Goal: Task Accomplishment & Management: Complete application form

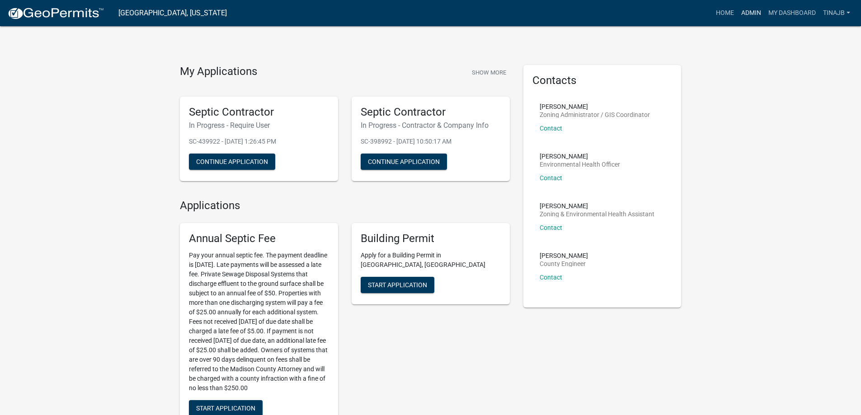
click at [751, 8] on link "Admin" at bounding box center [751, 13] width 27 height 17
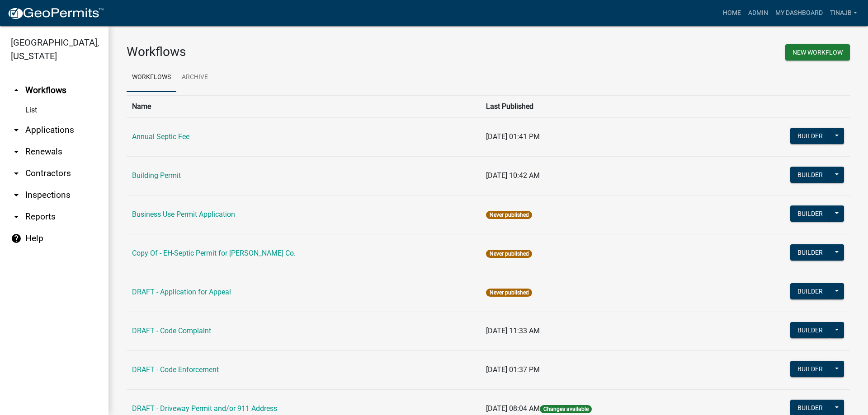
click at [51, 120] on link "arrow_drop_down Applications" at bounding box center [54, 130] width 109 height 22
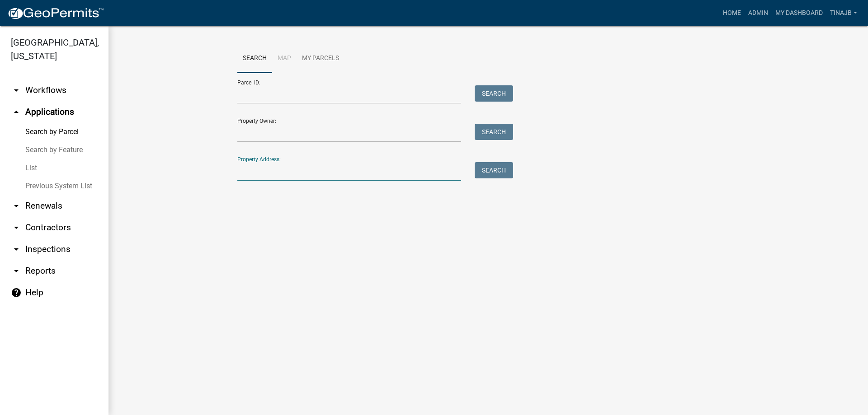
click at [302, 172] on input "Property Address:" at bounding box center [349, 171] width 224 height 19
type input "2381"
click at [483, 172] on button "Search" at bounding box center [494, 170] width 38 height 16
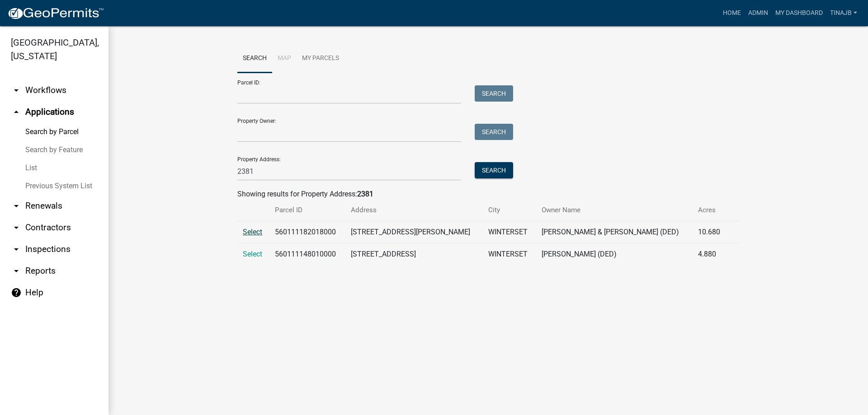
click at [251, 229] on span "Select" at bounding box center [252, 232] width 19 height 9
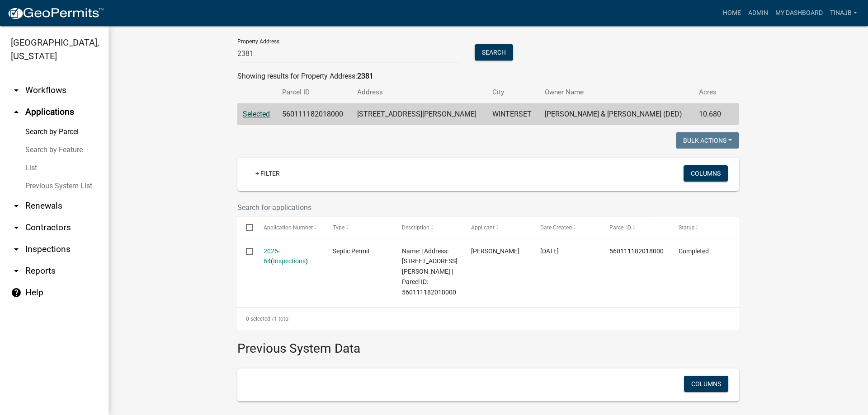
scroll to position [136, 0]
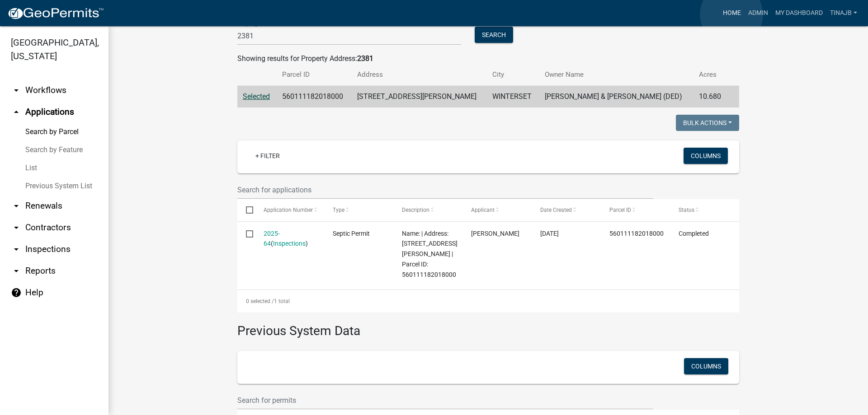
click at [731, 14] on link "Home" at bounding box center [731, 13] width 25 height 17
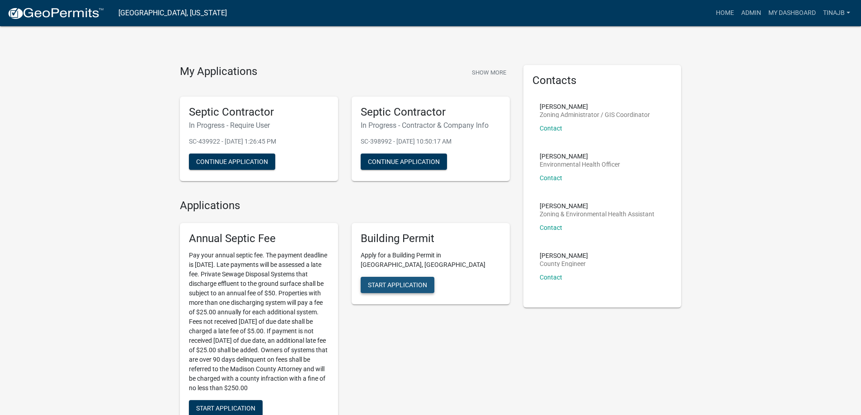
click at [386, 282] on span "Start Application" at bounding box center [397, 285] width 59 height 7
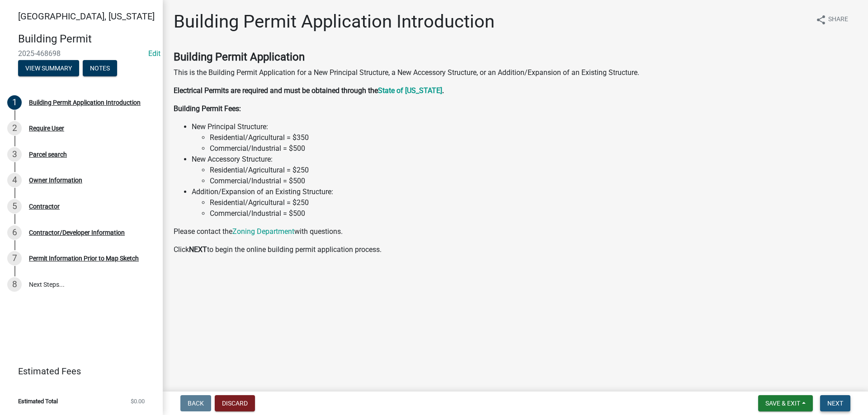
click at [842, 406] on span "Next" at bounding box center [835, 403] width 16 height 7
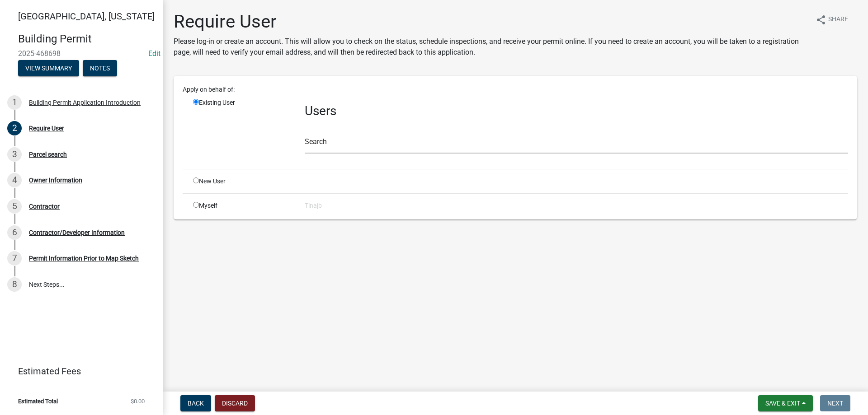
click at [195, 181] on input "radio" at bounding box center [196, 181] width 6 height 6
radio input "true"
radio input "false"
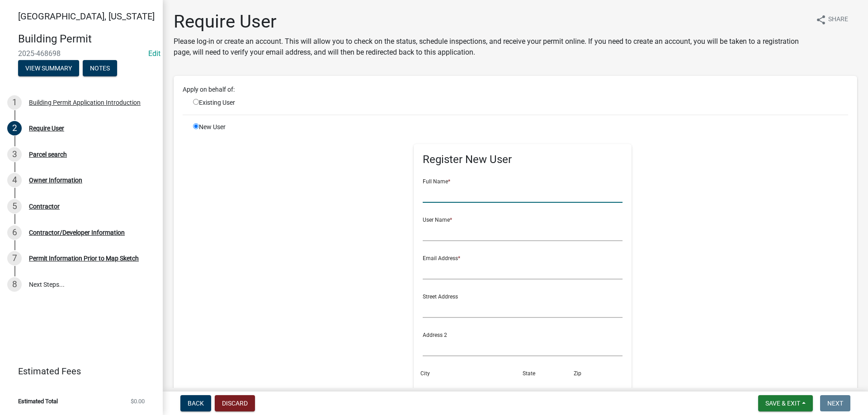
click at [455, 197] on input "text" at bounding box center [523, 193] width 200 height 19
type input "[PERSON_NAME]"
click at [449, 225] on input "text" at bounding box center [523, 232] width 200 height 19
type input "Gvetter"
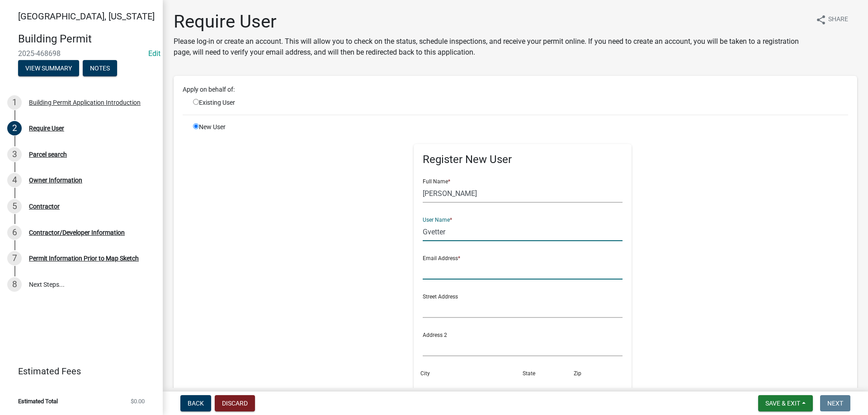
click at [445, 272] on input "text" at bounding box center [523, 270] width 200 height 19
type input "[EMAIL_ADDRESS][DOMAIN_NAME]"
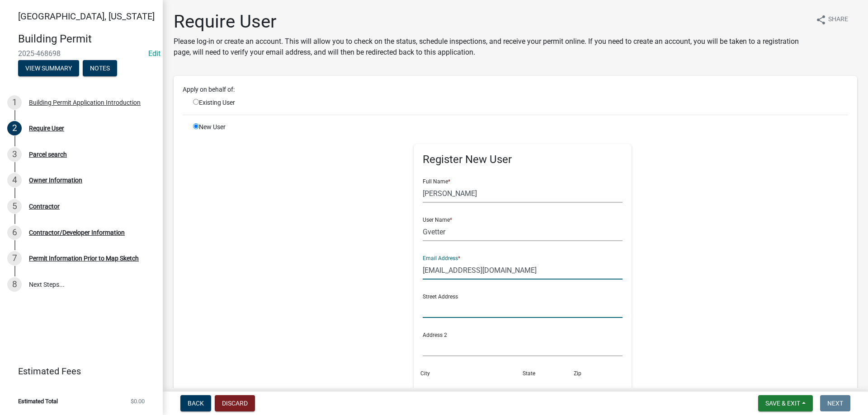
click at [431, 306] on input "text" at bounding box center [523, 309] width 200 height 19
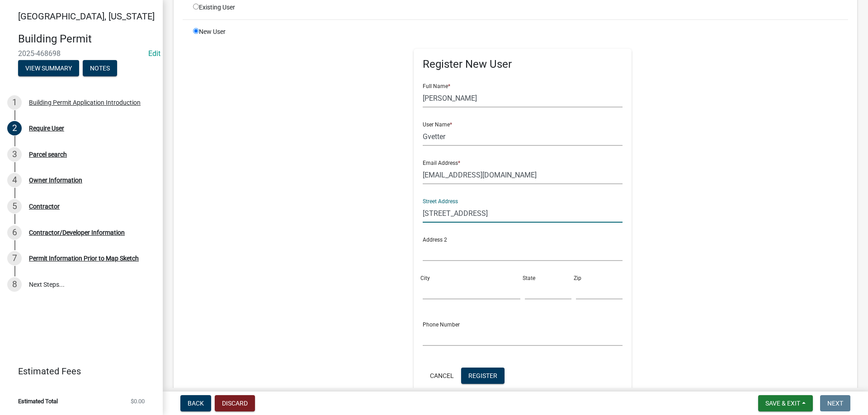
scroll to position [136, 0]
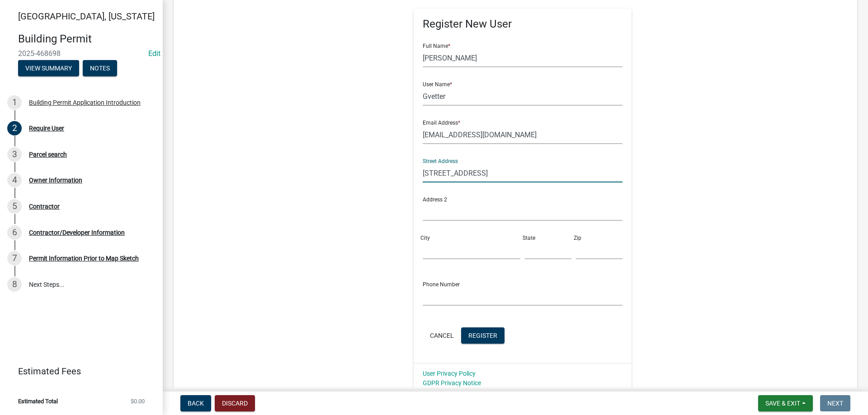
type input "[STREET_ADDRESS]"
click at [437, 255] on input "City" at bounding box center [472, 250] width 98 height 19
type input "St. [PERSON_NAME]"
click at [576, 248] on input "text" at bounding box center [599, 250] width 47 height 19
type input "50240"
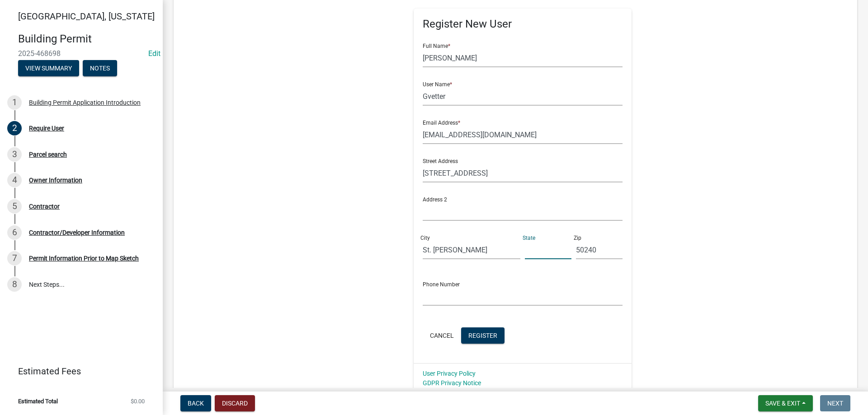
click at [544, 256] on input "text" at bounding box center [548, 250] width 47 height 19
type input "IA"
click at [474, 294] on input "text" at bounding box center [523, 297] width 200 height 19
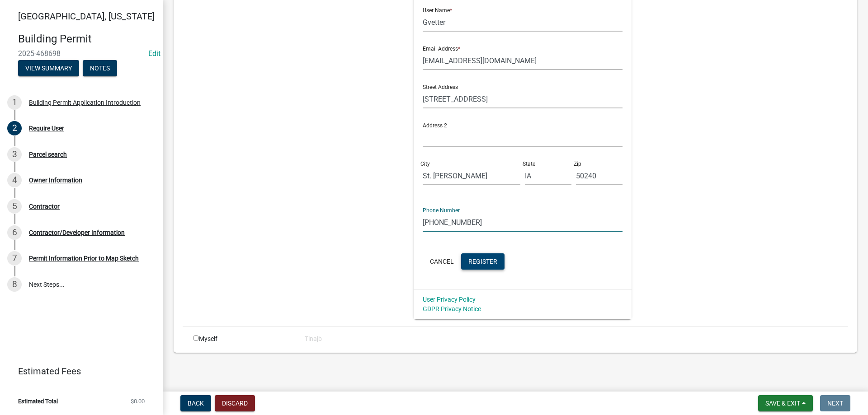
type input "[PHONE_NUMBER]"
click at [473, 259] on span "Register" at bounding box center [482, 261] width 29 height 7
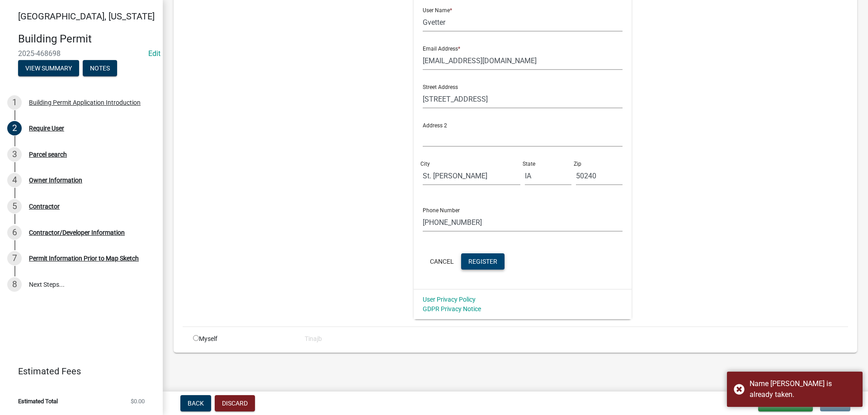
scroll to position [29, 0]
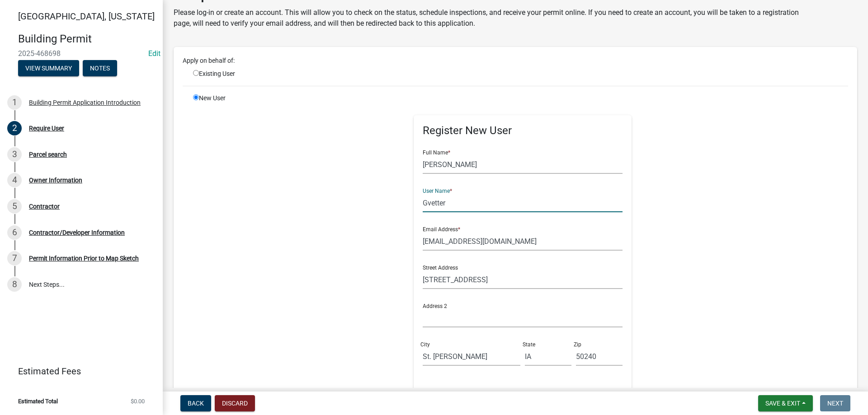
click at [423, 205] on input "Gvetter" at bounding box center [523, 203] width 200 height 19
click at [488, 241] on input "[EMAIL_ADDRESS][DOMAIN_NAME]" at bounding box center [523, 241] width 200 height 19
click at [193, 73] on input "radio" at bounding box center [196, 73] width 6 height 6
radio input "true"
radio input "false"
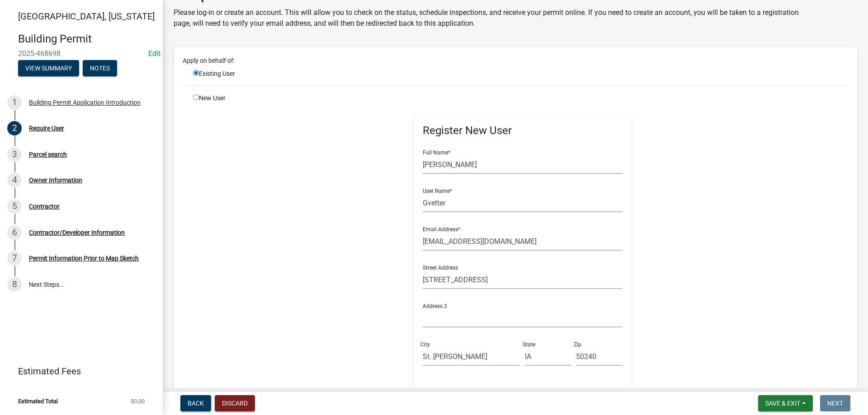
scroll to position [0, 0]
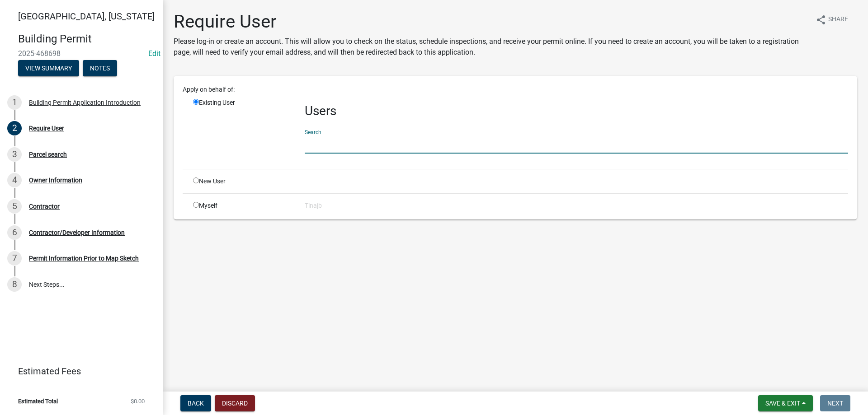
click at [358, 146] on input "text" at bounding box center [576, 144] width 543 height 19
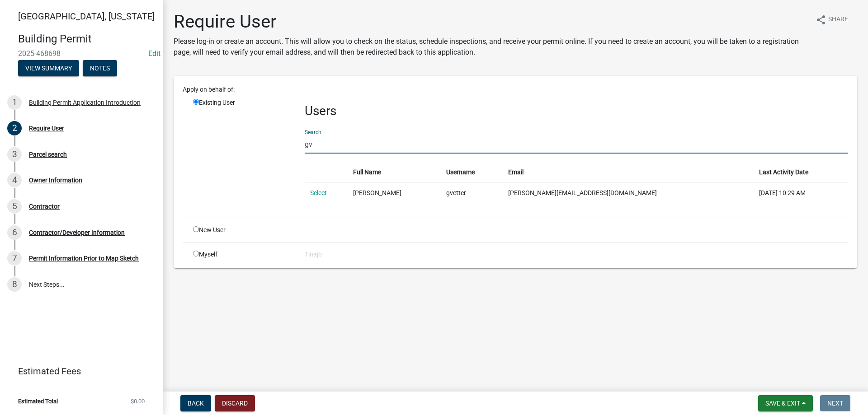
type input "g"
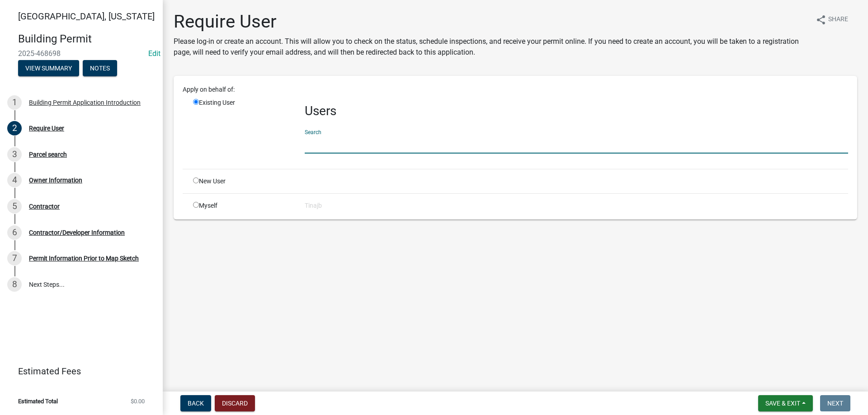
click at [194, 181] on input "radio" at bounding box center [196, 181] width 6 height 6
radio input "true"
radio input "false"
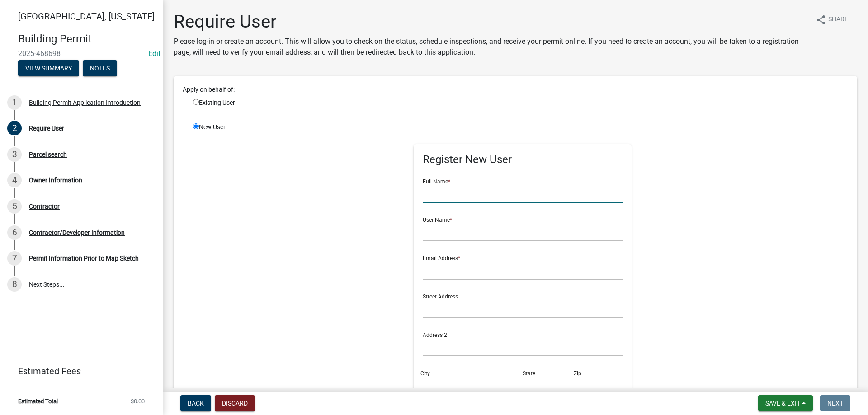
click at [444, 195] on input "text" at bounding box center [523, 193] width 200 height 19
type input "[PERSON_NAME]"
click at [448, 239] on input "text" at bounding box center [523, 232] width 200 height 19
type input "GaryVetter"
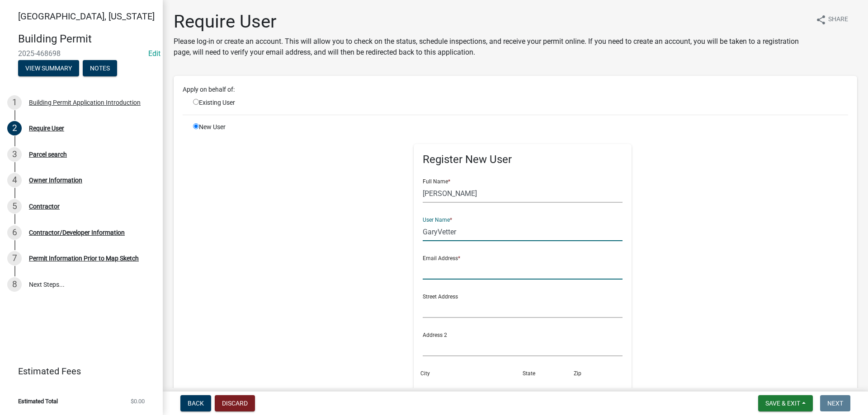
click at [447, 270] on input "text" at bounding box center [523, 270] width 200 height 19
type input "[EMAIL_ADDRESS][DOMAIN_NAME]"
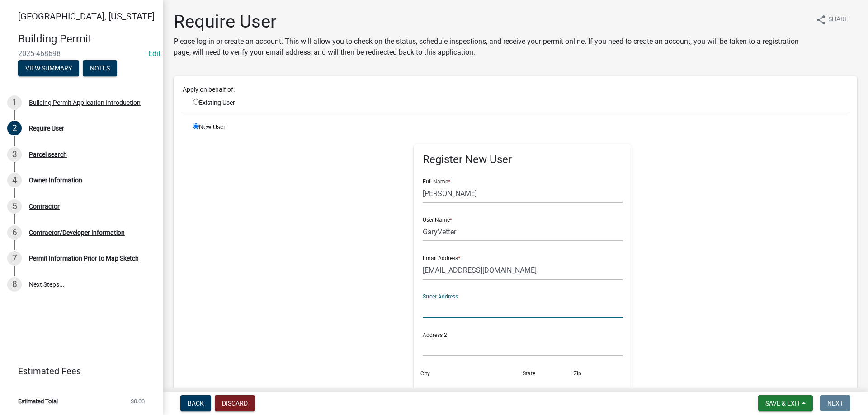
click at [461, 306] on input "text" at bounding box center [523, 309] width 200 height 19
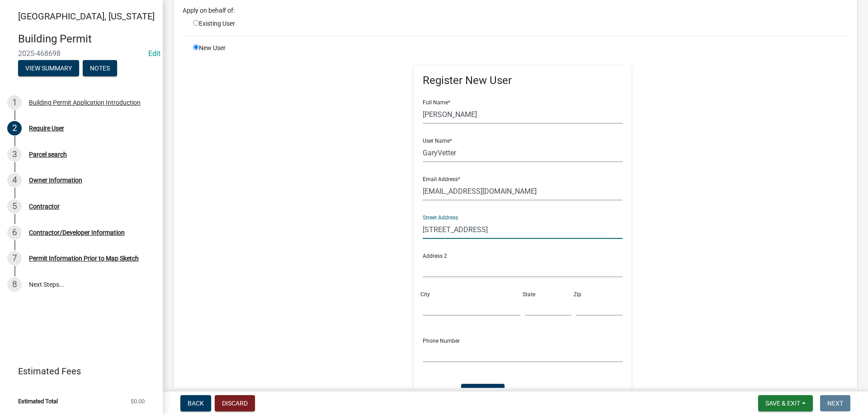
scroll to position [210, 0]
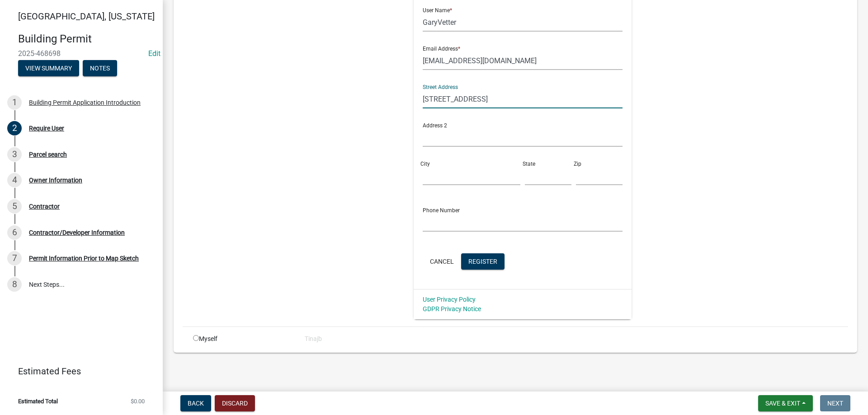
type input "[STREET_ADDRESS]"
click at [441, 178] on input "City" at bounding box center [472, 176] width 98 height 19
type input "St. [PERSON_NAME]"
click at [538, 174] on input "text" at bounding box center [548, 176] width 47 height 19
type input "IA"
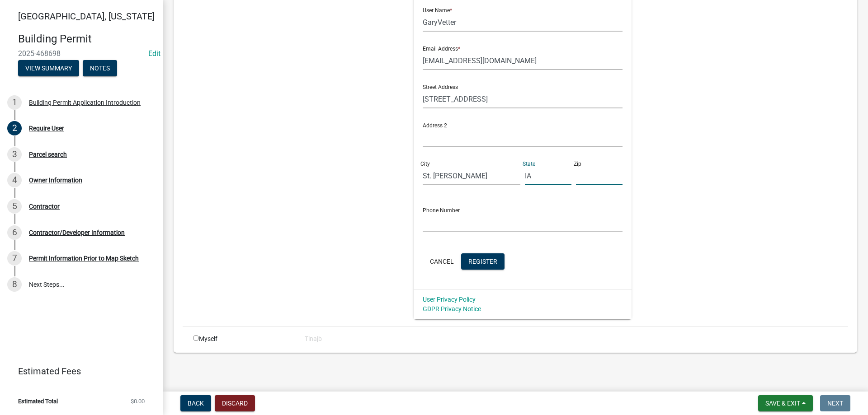
click at [576, 173] on input "text" at bounding box center [599, 176] width 47 height 19
type input "50240"
click at [487, 220] on input "text" at bounding box center [523, 222] width 200 height 19
type input "[PHONE_NUMBER]"
click at [486, 258] on span "Register" at bounding box center [482, 261] width 29 height 7
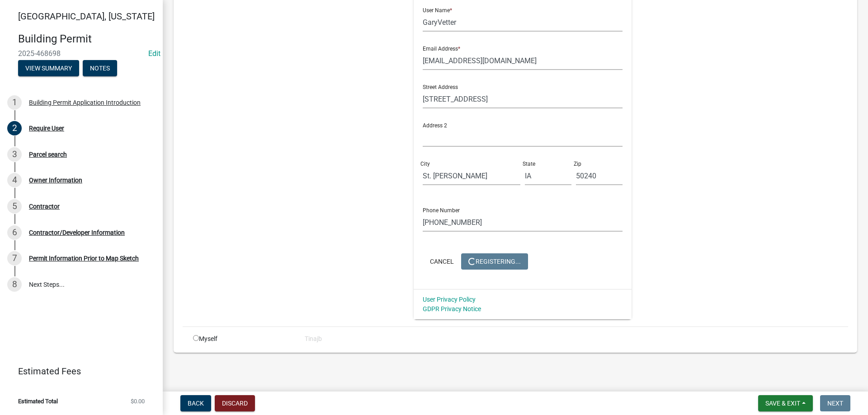
scroll to position [0, 0]
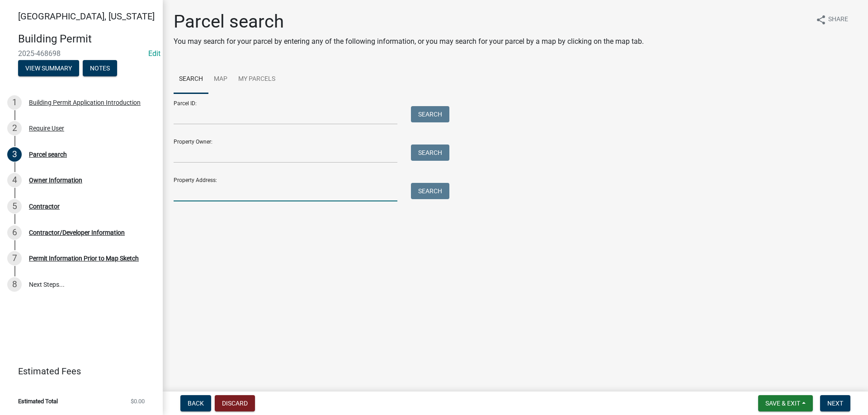
click at [225, 199] on input "Property Address:" at bounding box center [286, 192] width 224 height 19
type input "2396"
click at [435, 191] on button "Search" at bounding box center [430, 191] width 38 height 16
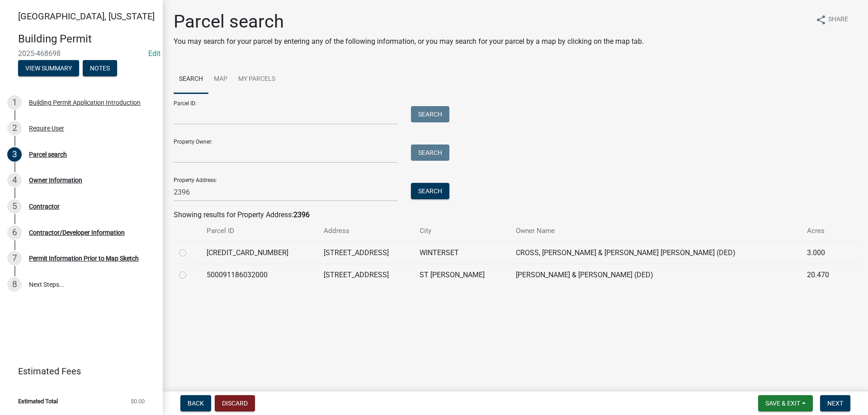
click at [178, 276] on td at bounding box center [188, 275] width 28 height 22
click at [190, 270] on label at bounding box center [190, 270] width 0 height 0
click at [190, 276] on input "radio" at bounding box center [193, 273] width 6 height 6
radio input "true"
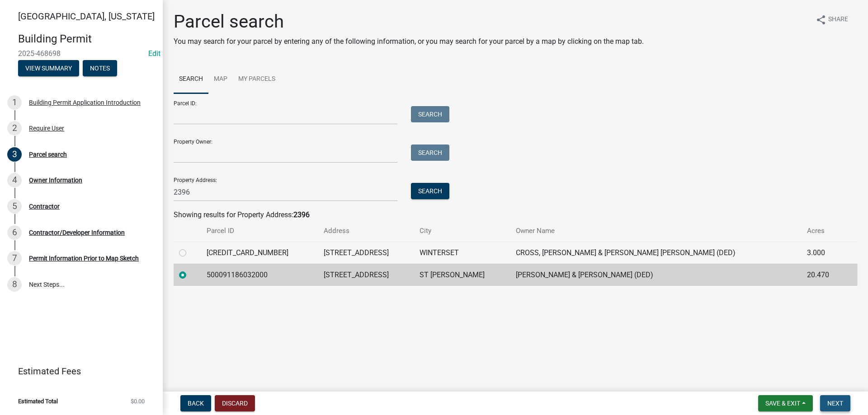
click at [828, 401] on span "Next" at bounding box center [835, 403] width 16 height 7
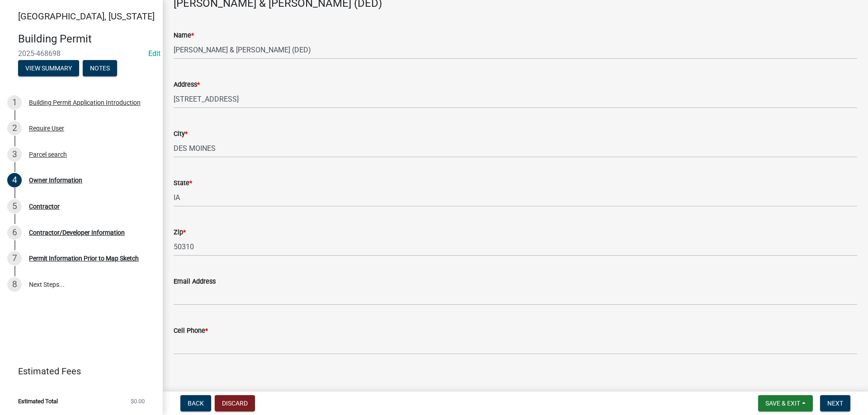
scroll to position [63, 0]
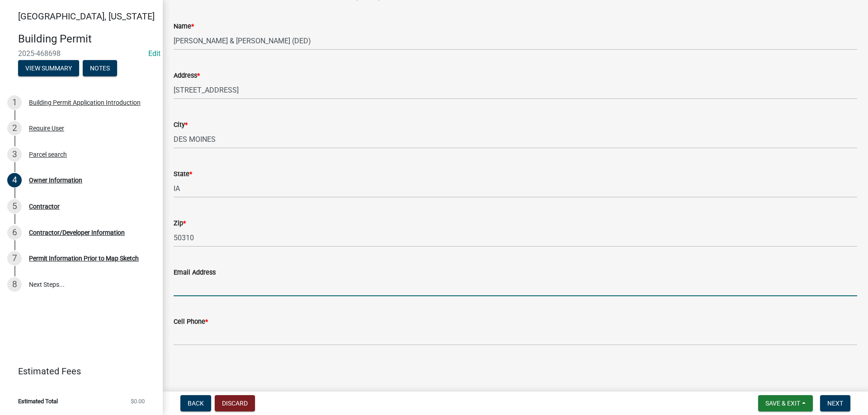
click at [220, 285] on input "Email Address" at bounding box center [516, 287] width 684 height 19
click at [218, 284] on input "Email Address" at bounding box center [516, 287] width 684 height 19
type input "[EMAIL_ADDRESS][DOMAIN_NAME]"
click at [218, 324] on div "Cell Phone *" at bounding box center [516, 321] width 684 height 11
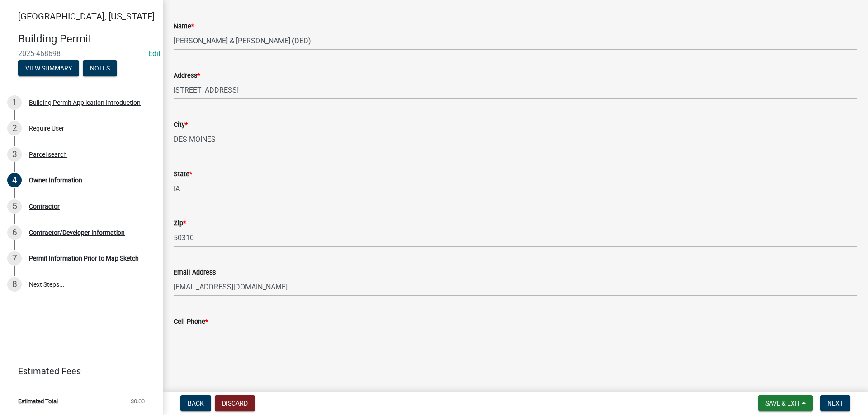
click at [219, 339] on input "Cell Phone *" at bounding box center [516, 336] width 684 height 19
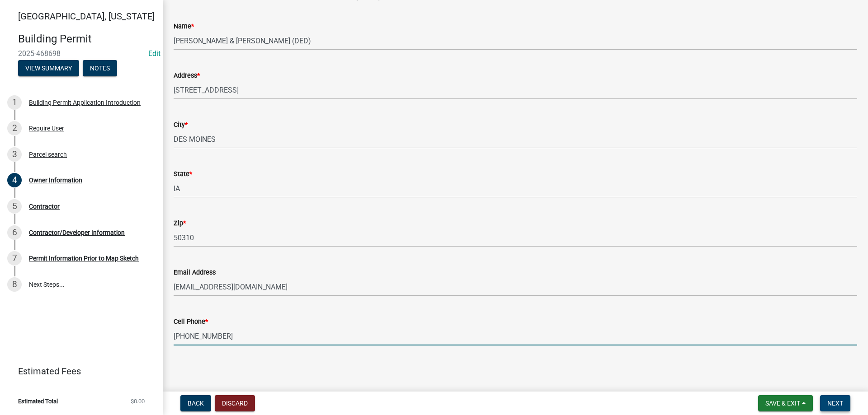
type input "[PHONE_NUMBER]"
click at [831, 399] on button "Next" at bounding box center [835, 404] width 30 height 16
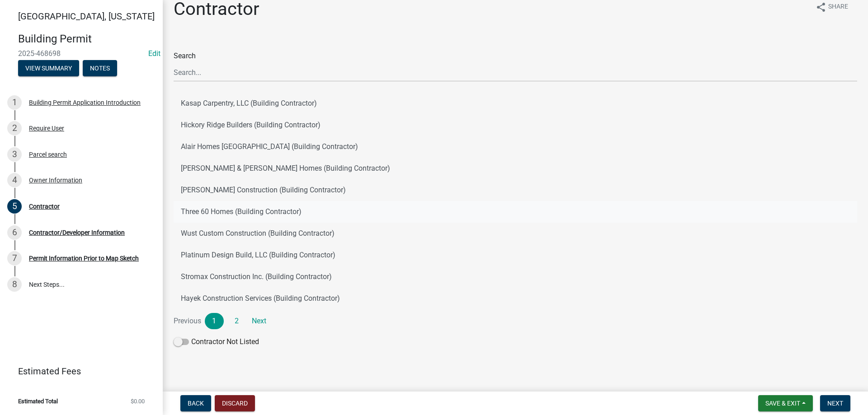
scroll to position [18, 0]
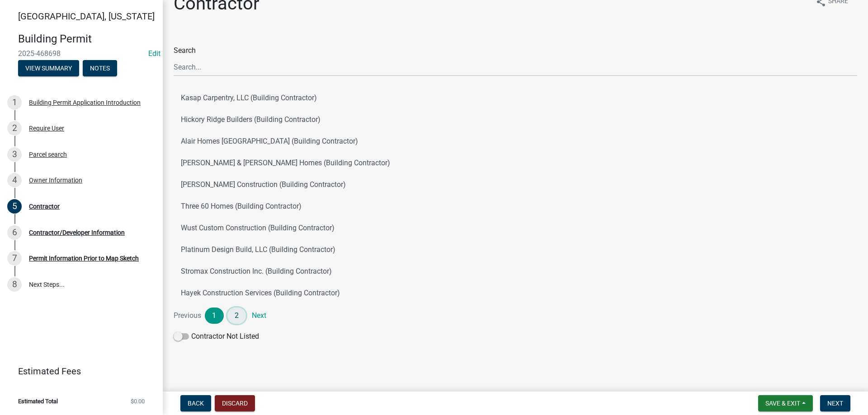
click at [237, 317] on link "2" at bounding box center [236, 316] width 19 height 16
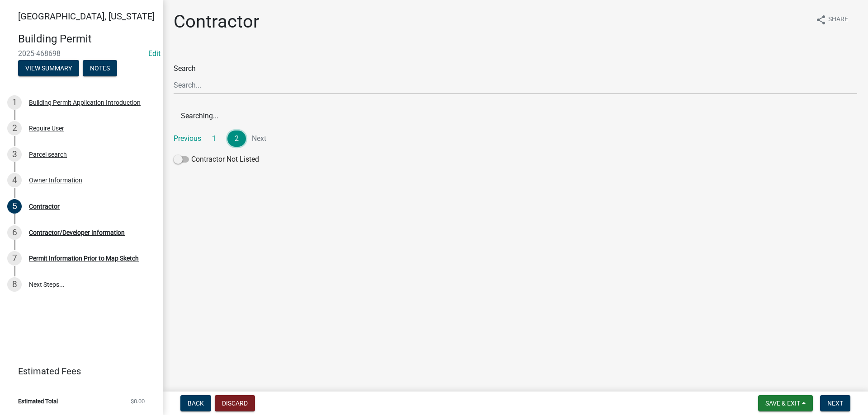
scroll to position [0, 0]
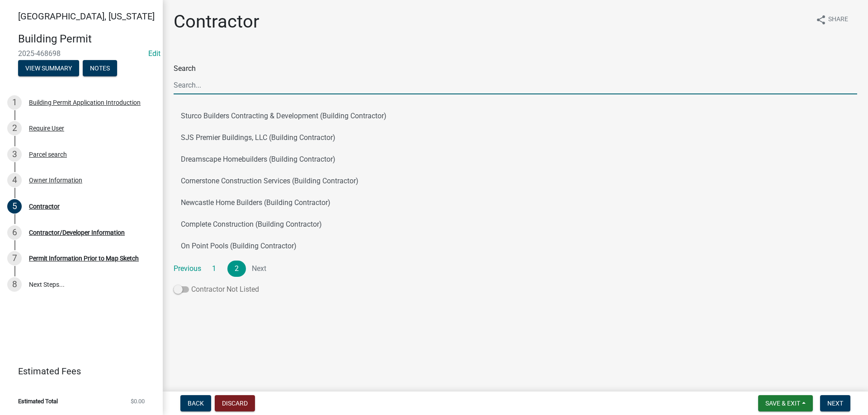
click at [179, 287] on span at bounding box center [181, 290] width 15 height 6
click at [191, 284] on input "Contractor Not Listed" at bounding box center [191, 284] width 0 height 0
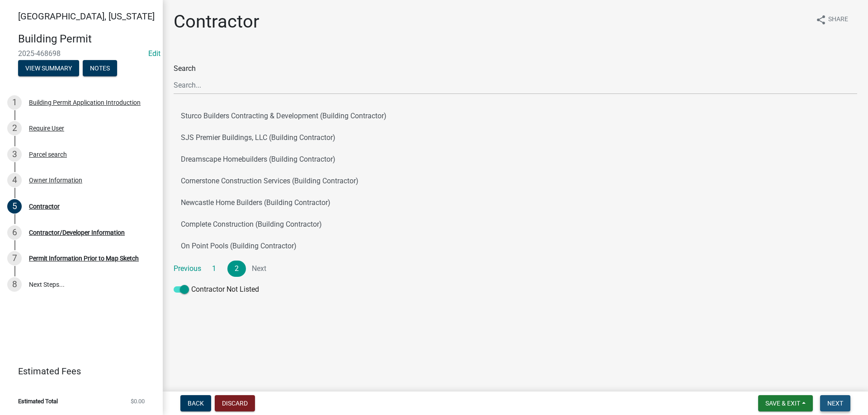
click at [830, 401] on span "Next" at bounding box center [835, 403] width 16 height 7
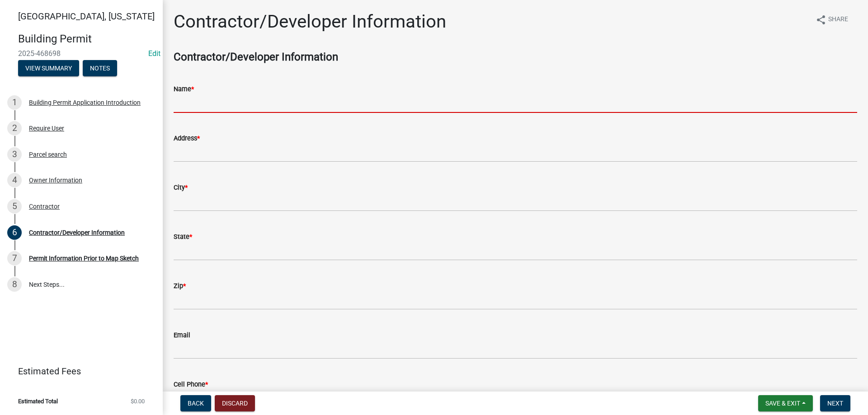
click at [242, 103] on input "Name *" at bounding box center [516, 103] width 684 height 19
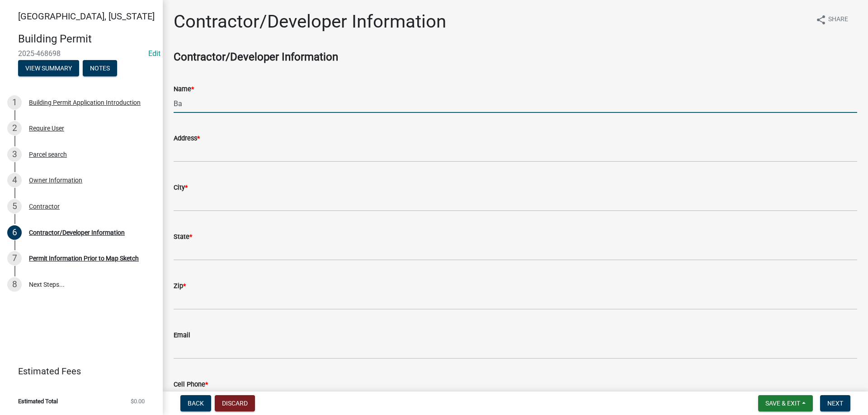
type input "B"
type input "[PERSON_NAME]"
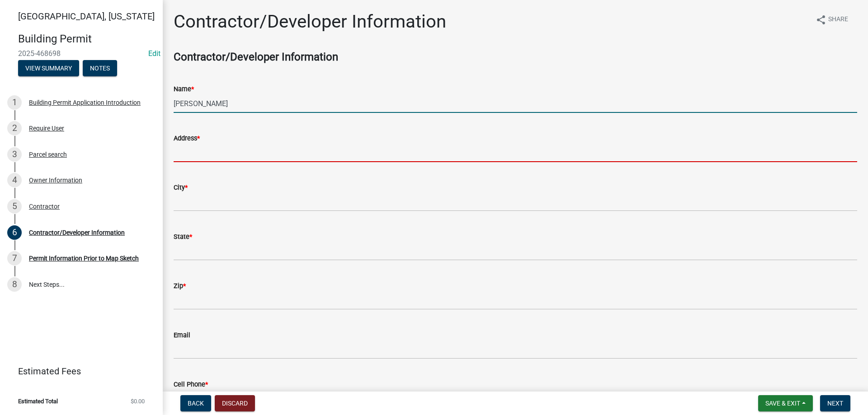
click at [236, 155] on input "Address *" at bounding box center [516, 153] width 684 height 19
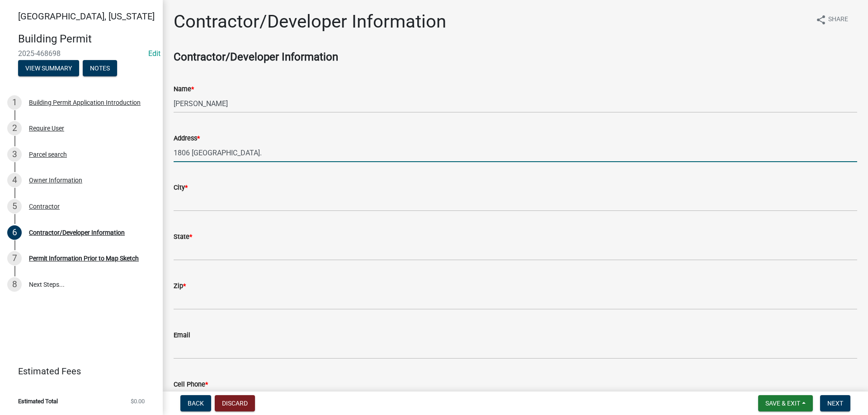
type input "1806 [GEOGRAPHIC_DATA]."
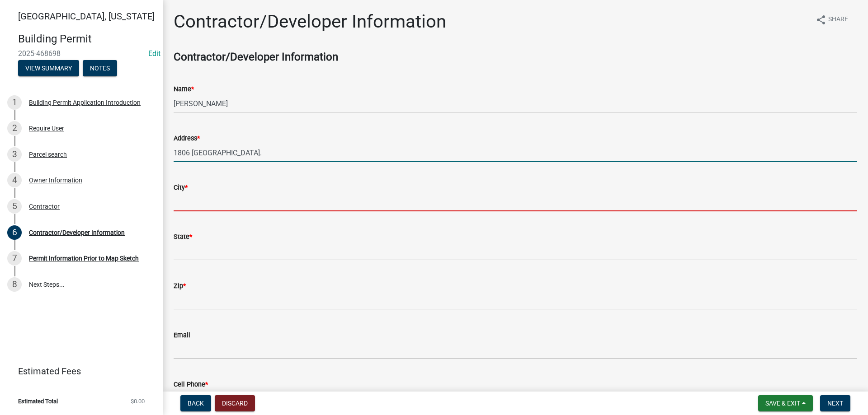
click at [243, 206] on input "City *" at bounding box center [516, 202] width 684 height 19
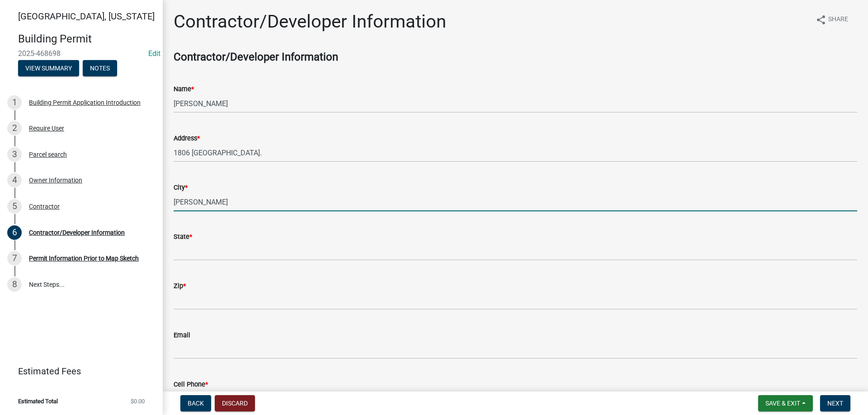
type input "[PERSON_NAME]"
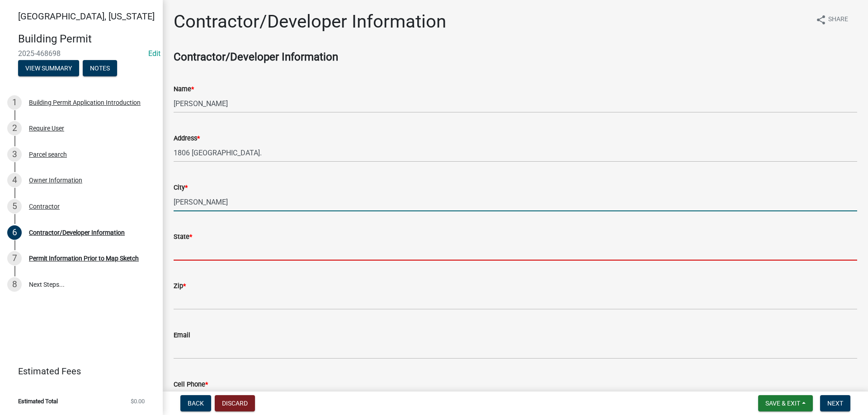
click at [207, 244] on input "State *" at bounding box center [516, 251] width 684 height 19
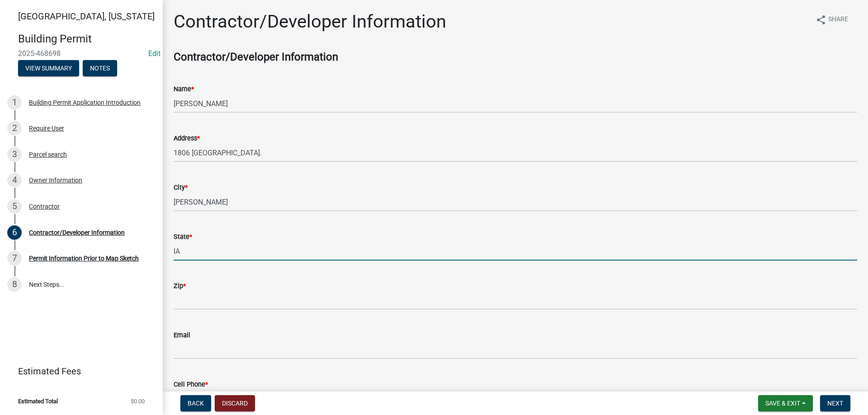
type input "IA"
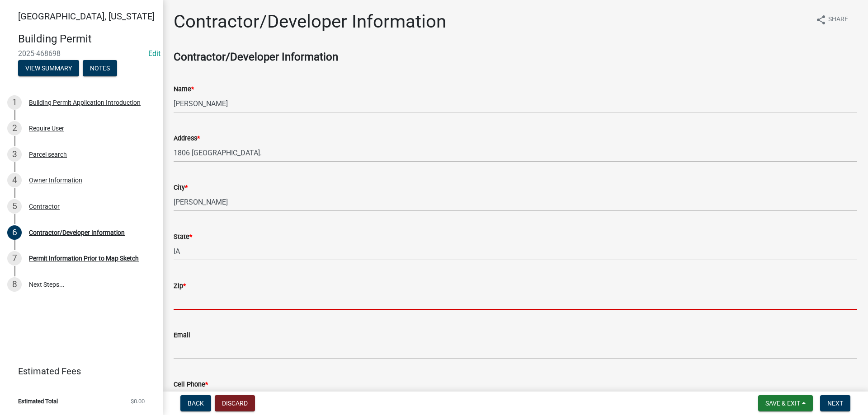
click at [208, 295] on input "Zip *" at bounding box center [516, 301] width 684 height 19
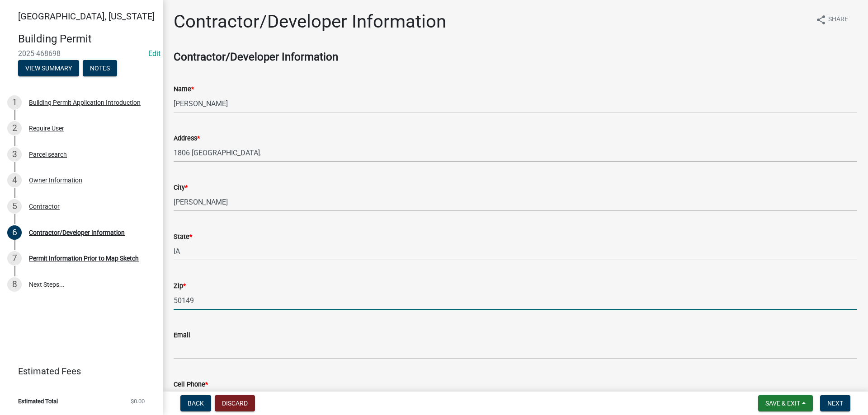
scroll to position [63, 0]
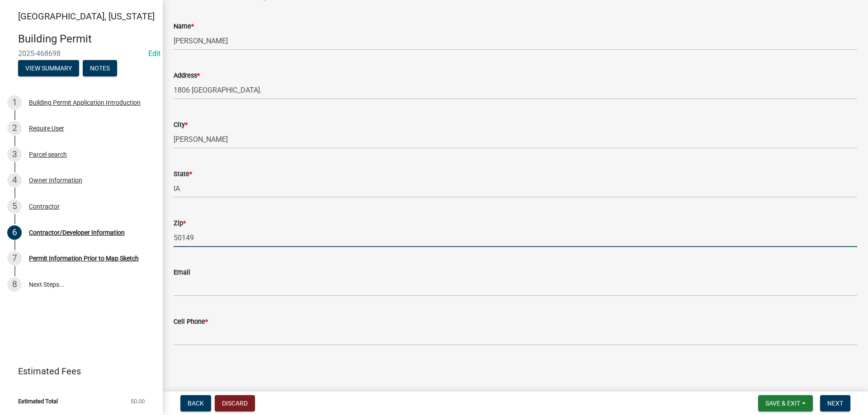
type input "50149"
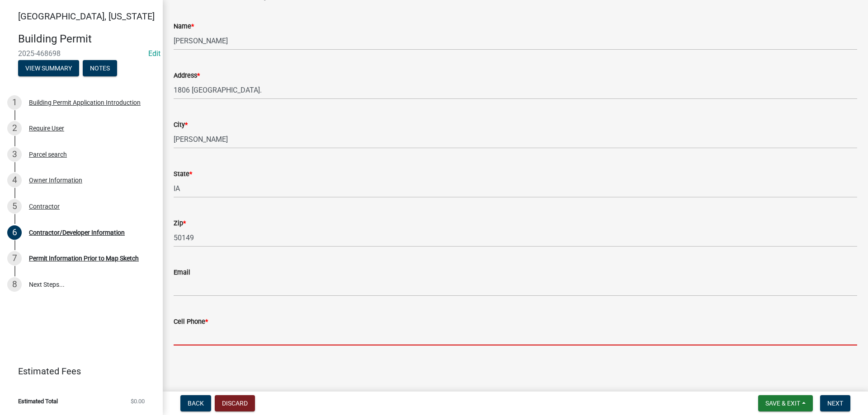
click at [217, 332] on input "Cell Phone *" at bounding box center [516, 336] width 684 height 19
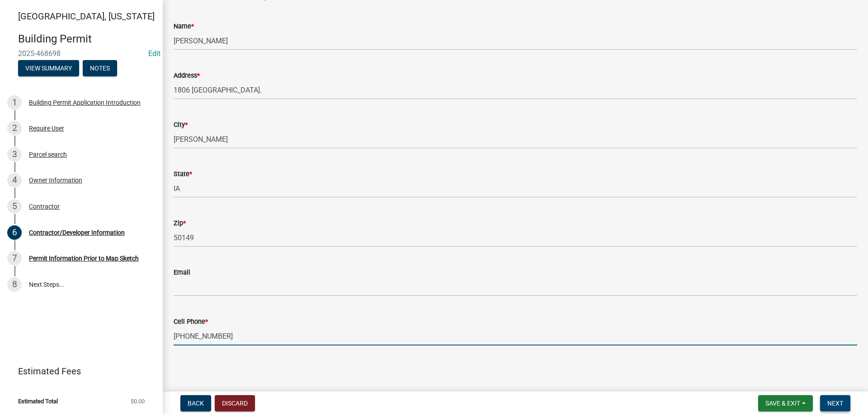
type input "[PHONE_NUMBER]"
click at [826, 399] on button "Next" at bounding box center [835, 404] width 30 height 16
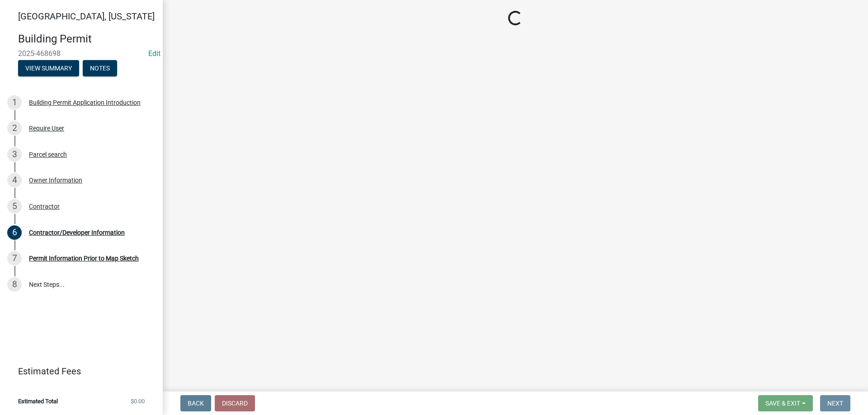
scroll to position [0, 0]
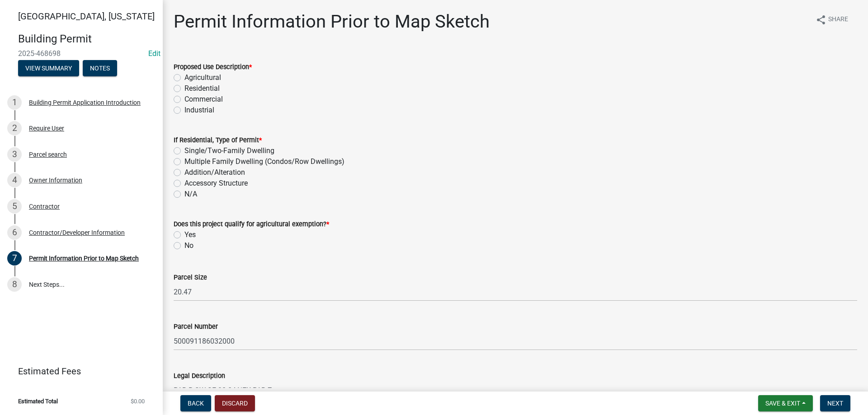
click at [184, 88] on label "Residential" at bounding box center [201, 88] width 35 height 11
click at [184, 88] on input "Residential" at bounding box center [187, 86] width 6 height 6
radio input "true"
click at [184, 87] on label "Residential" at bounding box center [201, 88] width 35 height 11
click at [184, 87] on input "Residential" at bounding box center [187, 86] width 6 height 6
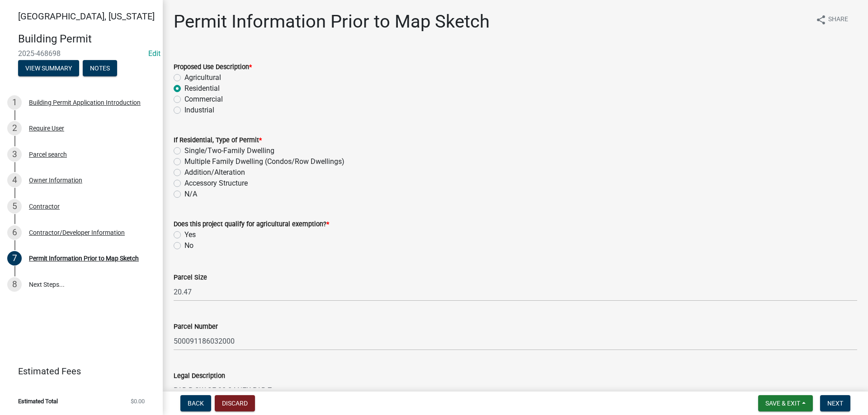
click at [184, 76] on label "Agricultural" at bounding box center [202, 77] width 37 height 11
click at [184, 76] on input "Agricultural" at bounding box center [187, 75] width 6 height 6
radio input "true"
click at [184, 184] on label "Accessory Structure" at bounding box center [215, 183] width 63 height 11
click at [184, 184] on input "Accessory Structure" at bounding box center [187, 181] width 6 height 6
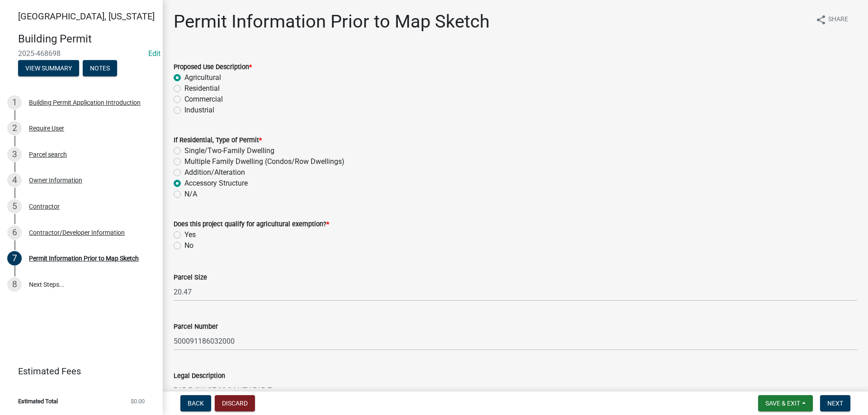
radio input "true"
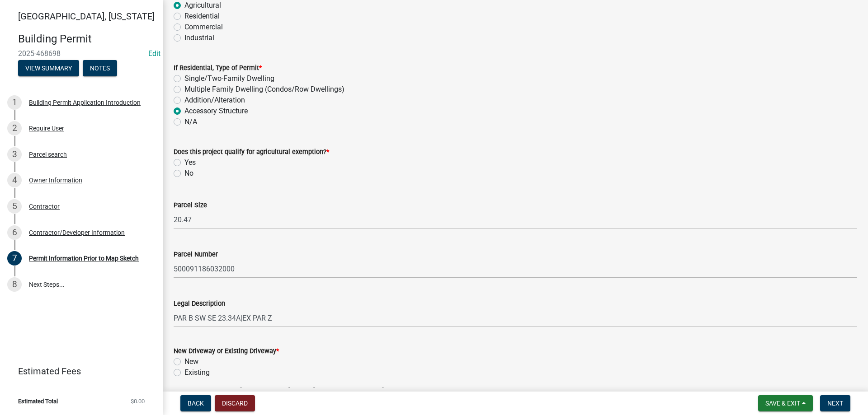
scroll to position [90, 0]
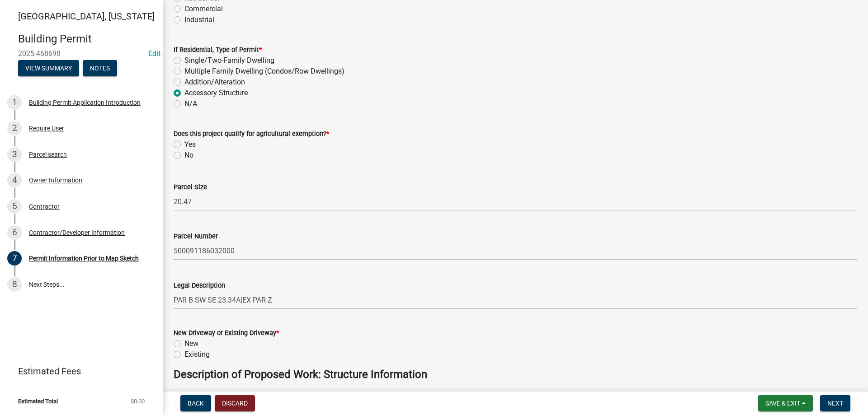
click at [184, 156] on label "No" at bounding box center [188, 155] width 9 height 11
click at [184, 156] on input "No" at bounding box center [187, 153] width 6 height 6
radio input "true"
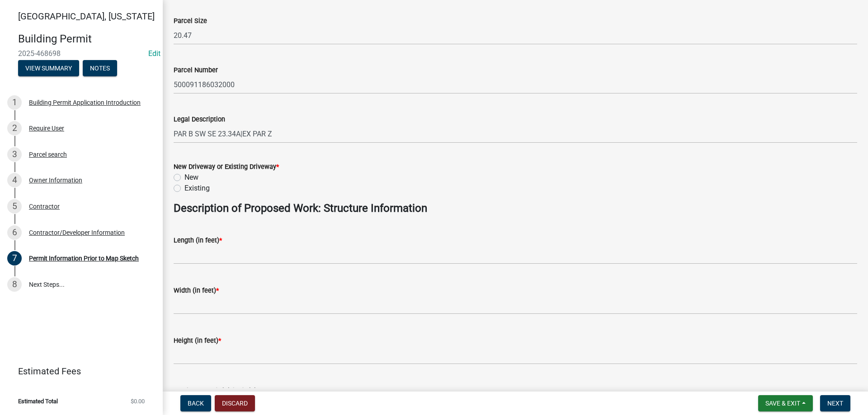
scroll to position [271, 0]
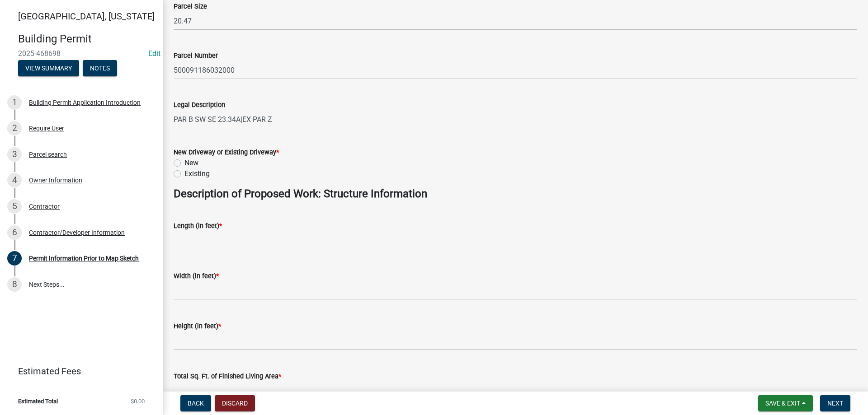
click at [184, 173] on label "Existing" at bounding box center [196, 174] width 25 height 11
click at [184, 173] on input "Existing" at bounding box center [187, 172] width 6 height 6
radio input "true"
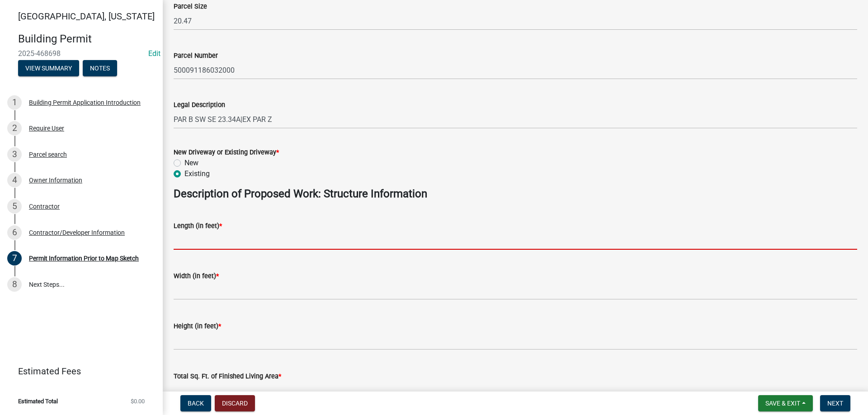
click at [193, 236] on input "text" at bounding box center [516, 240] width 684 height 19
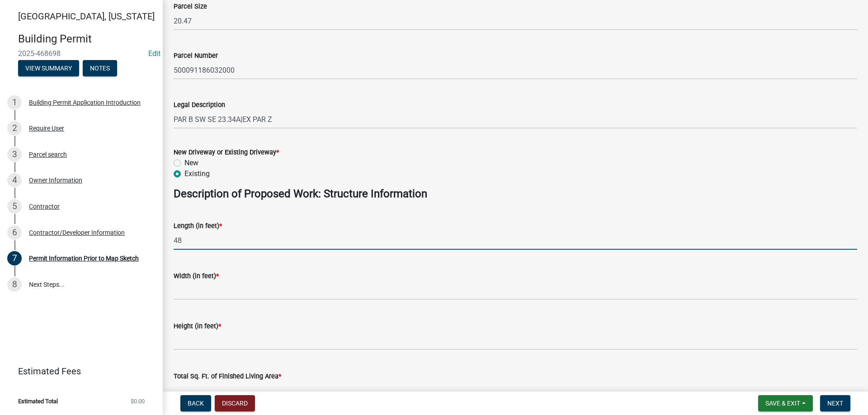
type input "48"
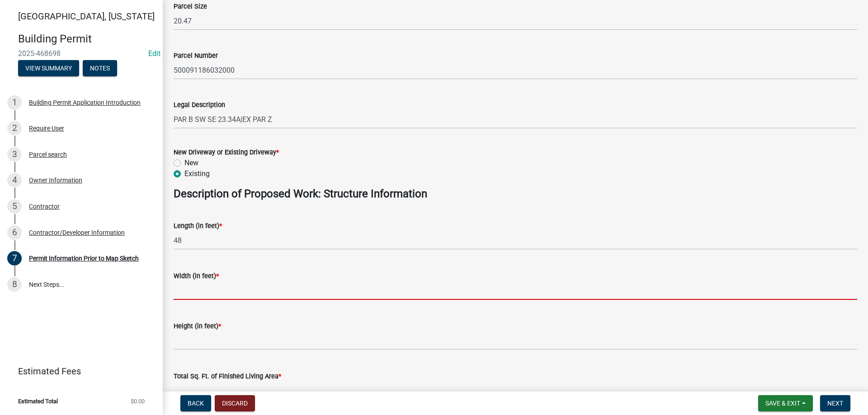
click at [200, 289] on input "text" at bounding box center [516, 291] width 684 height 19
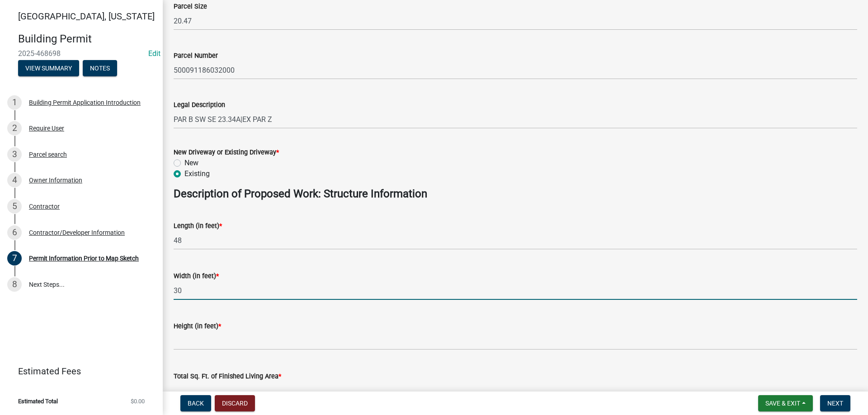
type input "30"
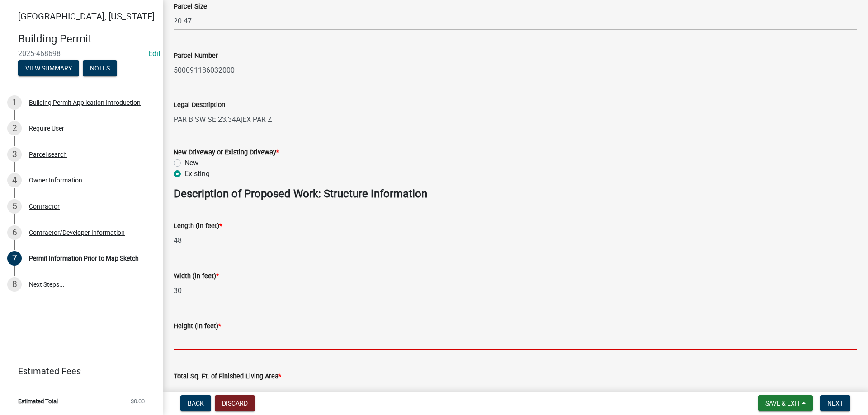
click at [200, 334] on input "text" at bounding box center [516, 341] width 684 height 19
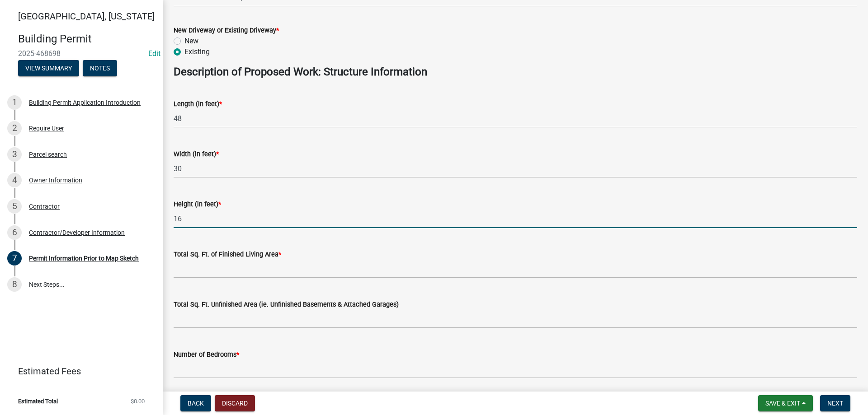
scroll to position [407, 0]
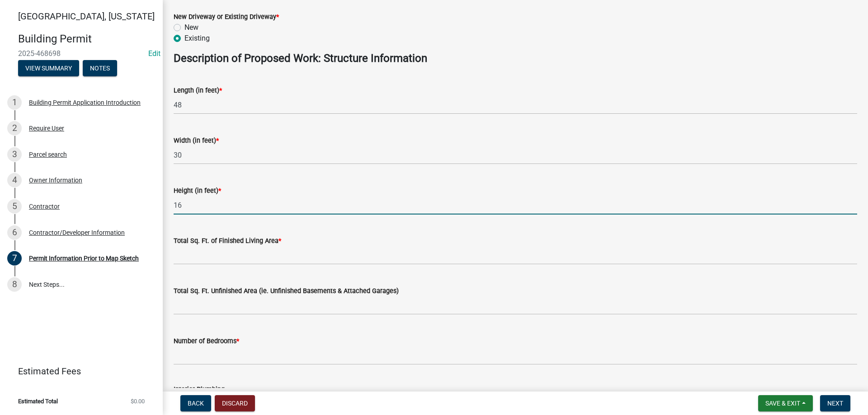
type input "16"
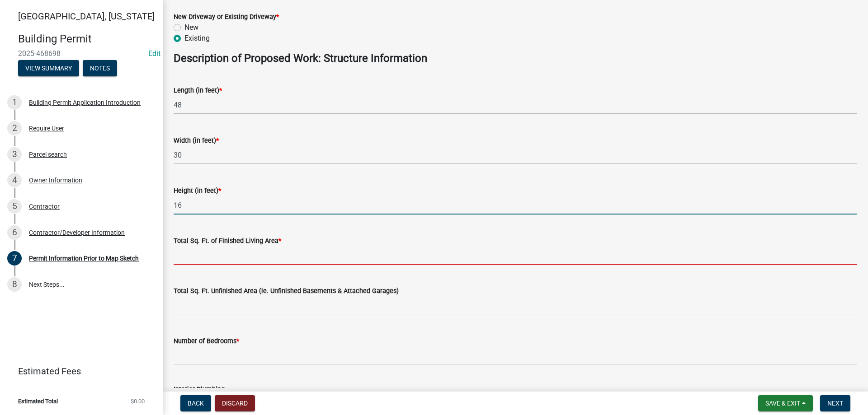
click at [223, 259] on input "text" at bounding box center [516, 255] width 684 height 19
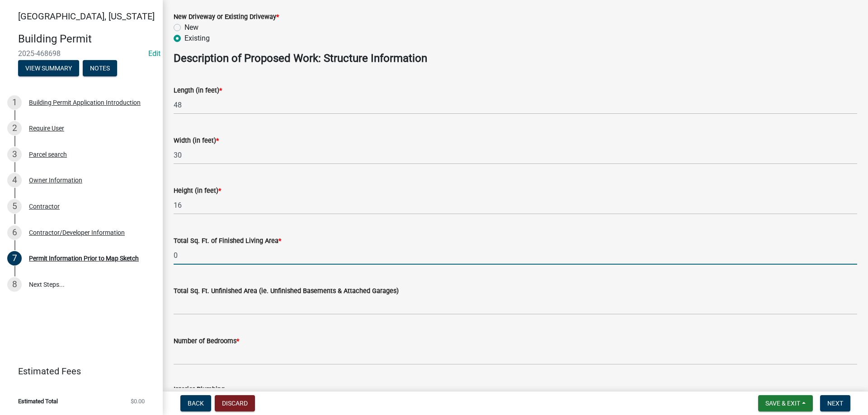
type input "0"
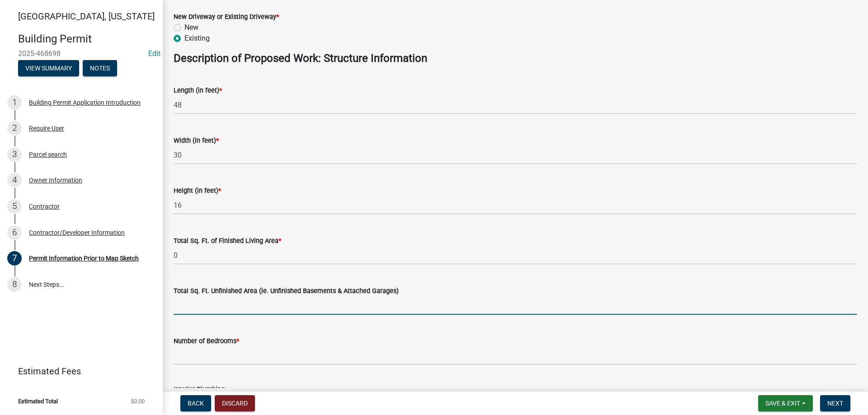
click at [239, 305] on input "text" at bounding box center [516, 306] width 684 height 19
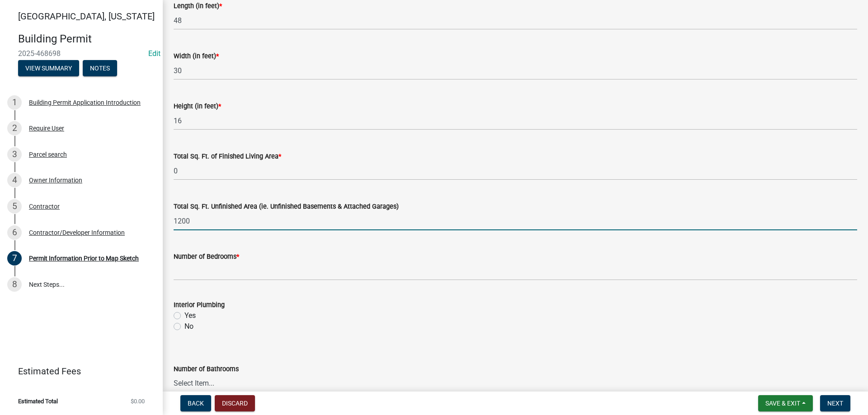
scroll to position [497, 0]
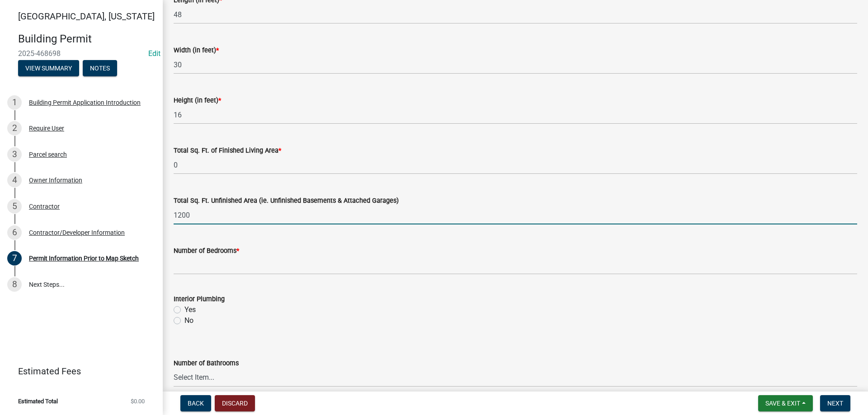
type input "1200"
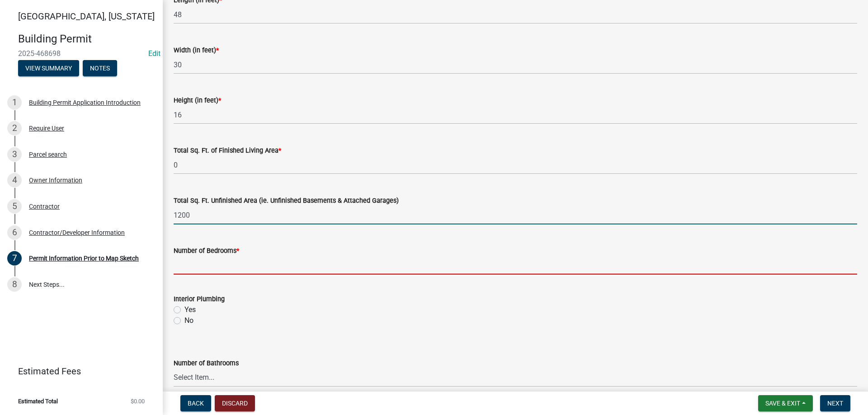
click at [239, 264] on input "text" at bounding box center [516, 265] width 684 height 19
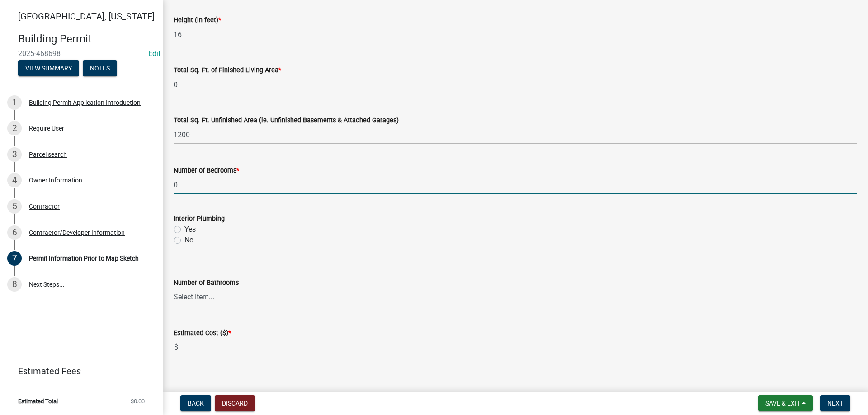
scroll to position [588, 0]
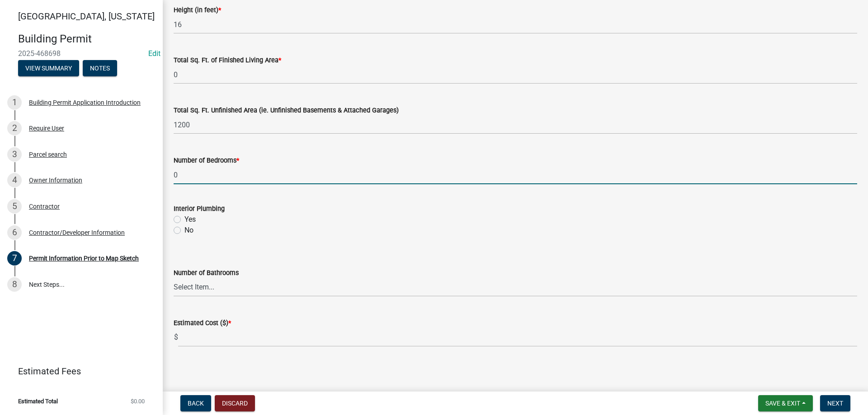
type input "0"
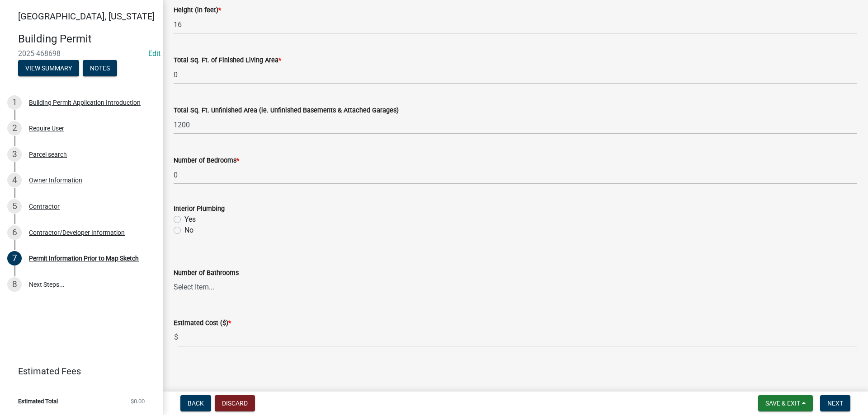
click at [184, 228] on label "No" at bounding box center [188, 230] width 9 height 11
click at [184, 228] on input "No" at bounding box center [187, 228] width 6 height 6
radio input "true"
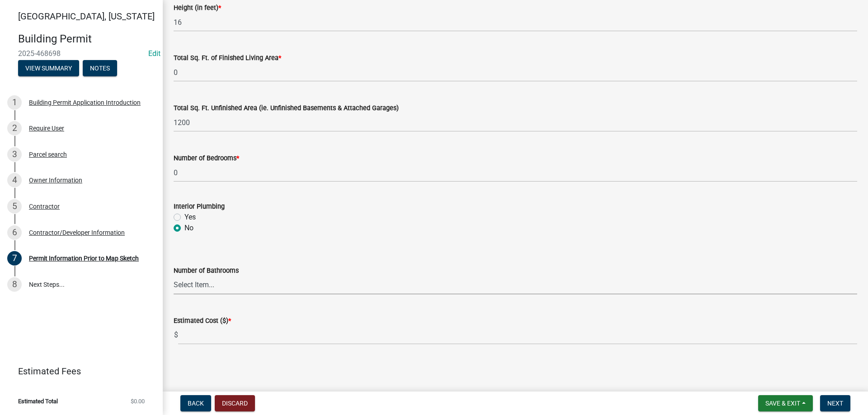
click at [222, 284] on select "Select Item... 0 1 2 3 4 5 6" at bounding box center [516, 285] width 684 height 19
select select "6b2626da-78ea-4ec6-8513-ccc18f4ad425"
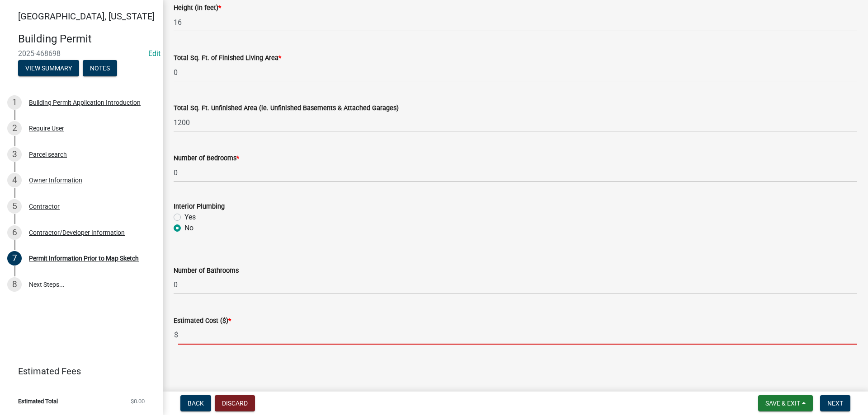
click at [237, 337] on input "text" at bounding box center [517, 335] width 679 height 19
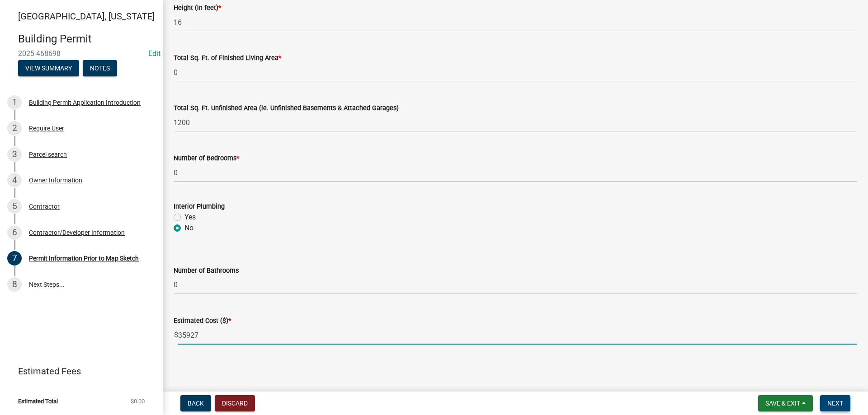
type input "35927"
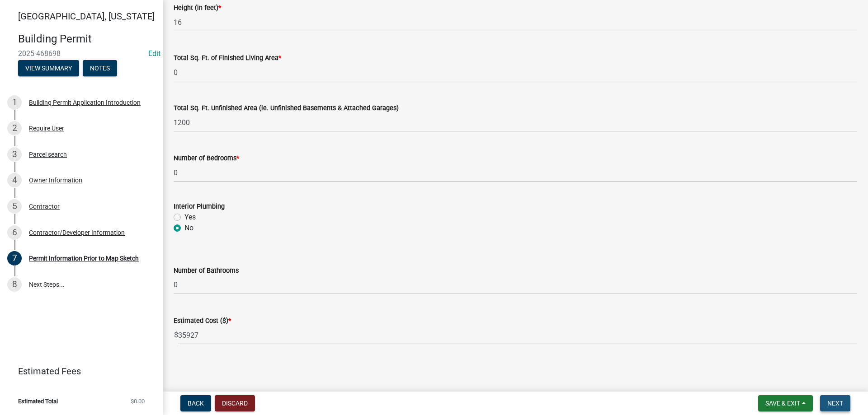
click at [840, 401] on span "Next" at bounding box center [835, 403] width 16 height 7
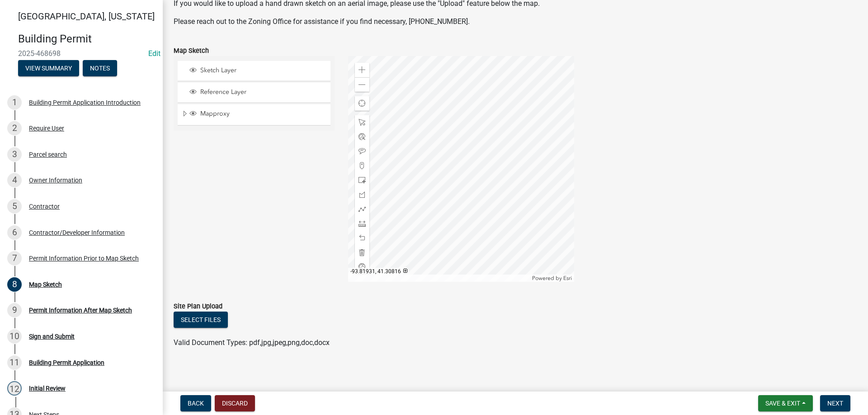
scroll to position [110, 0]
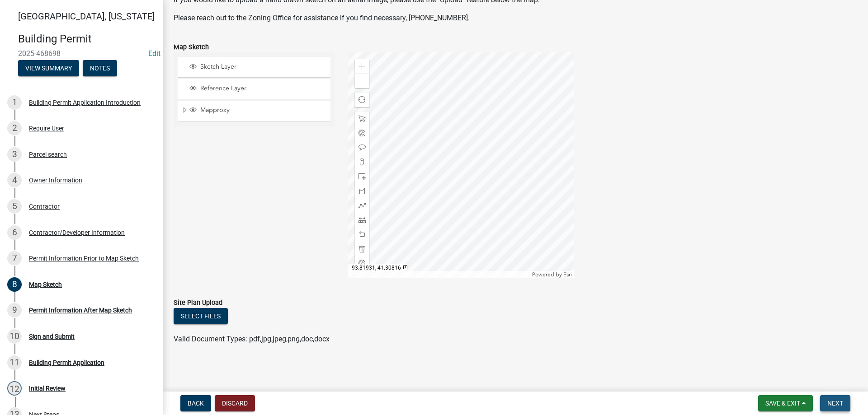
click at [830, 402] on span "Next" at bounding box center [835, 403] width 16 height 7
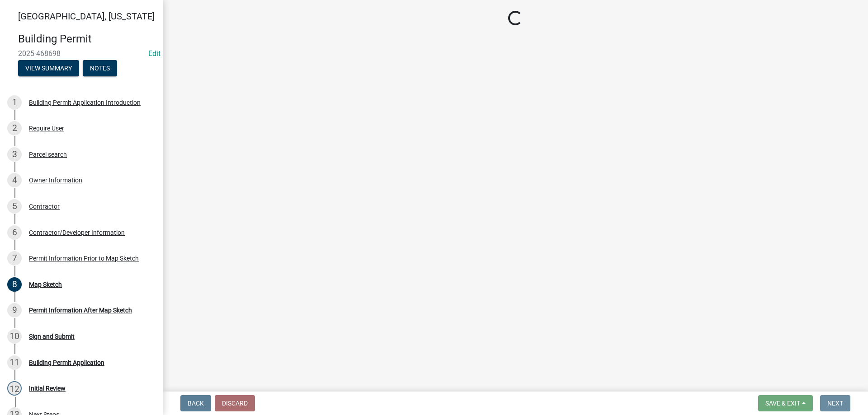
scroll to position [0, 0]
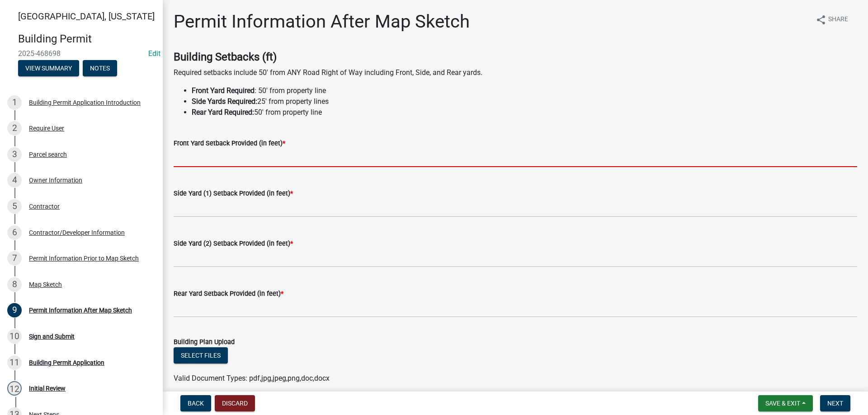
click at [217, 161] on input "text" at bounding box center [516, 158] width 684 height 19
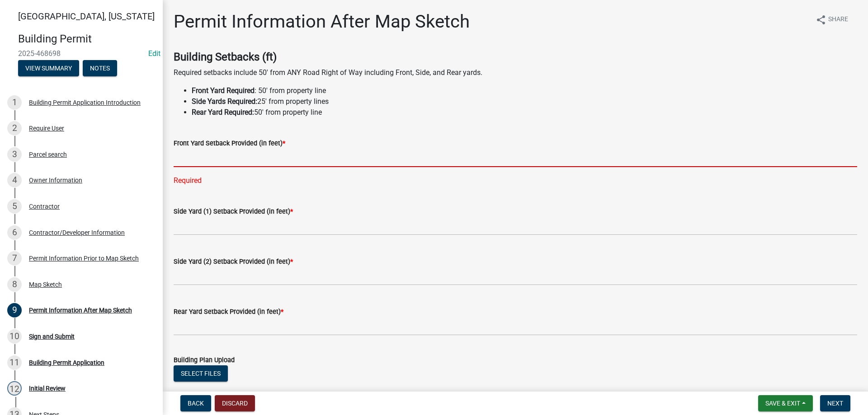
click at [206, 159] on input "text" at bounding box center [516, 158] width 684 height 19
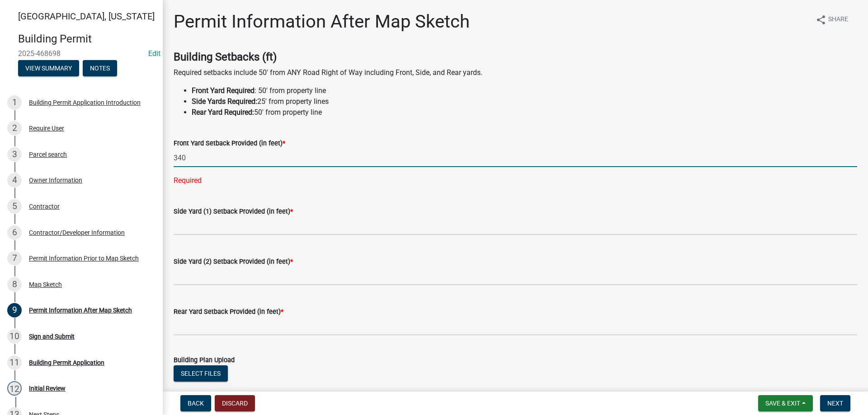
type input "340"
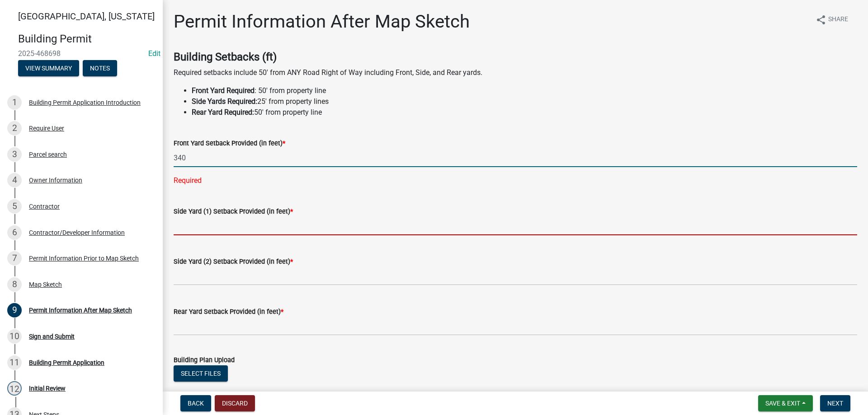
click at [209, 229] on wm-data-entity-input-list "Building Setbacks (ft) Required setbacks include 50' from ANY Road Right of Way…" at bounding box center [516, 289] width 684 height 476
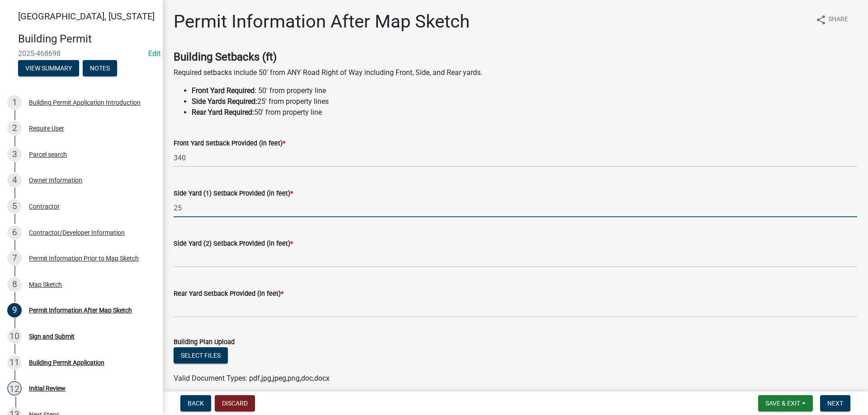
type input "2"
type input "30"
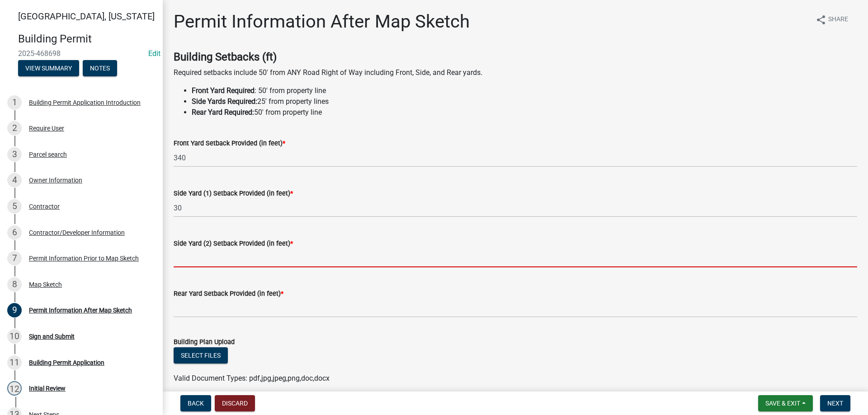
click at [198, 257] on input "text" at bounding box center [516, 258] width 684 height 19
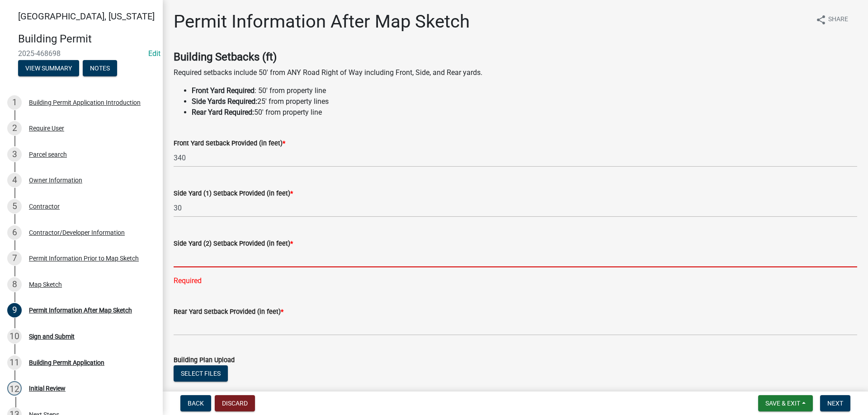
click at [214, 263] on input "text" at bounding box center [516, 258] width 684 height 19
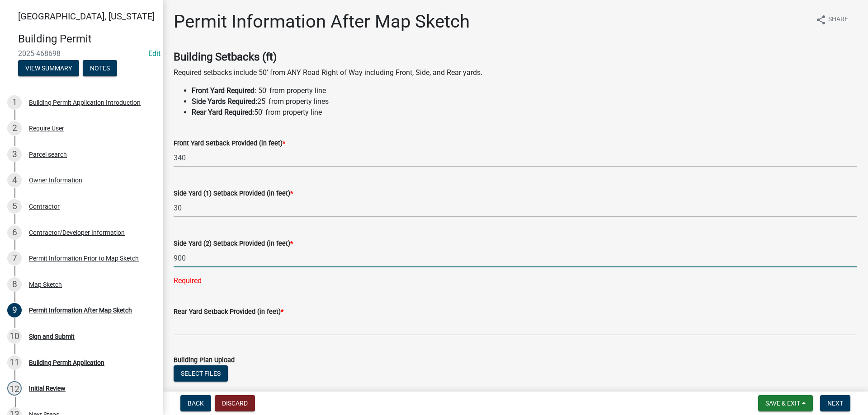
type input "900"
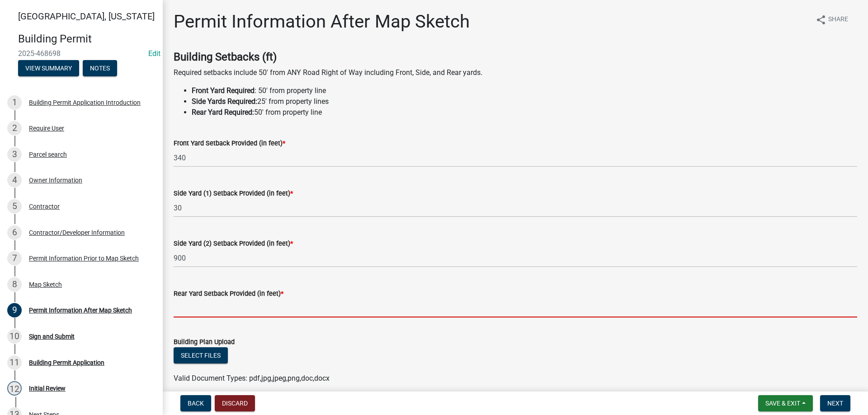
click at [184, 305] on input "text" at bounding box center [516, 308] width 684 height 19
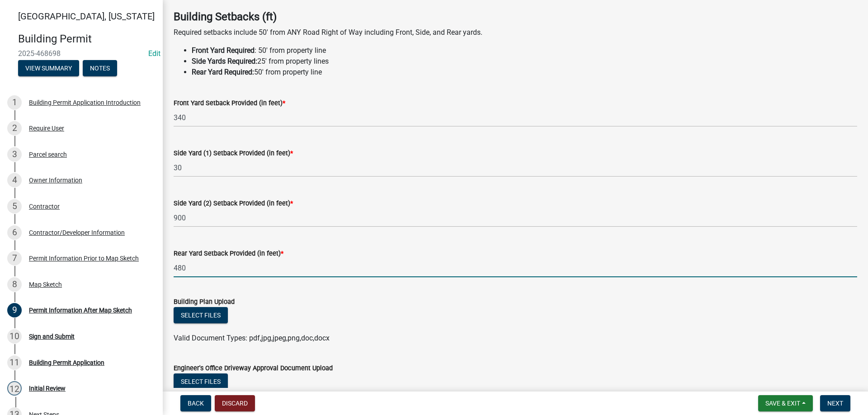
scroll to position [90, 0]
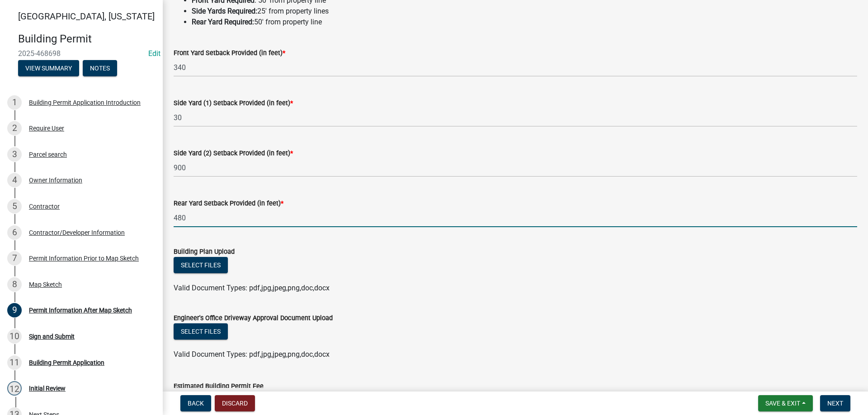
type input "480"
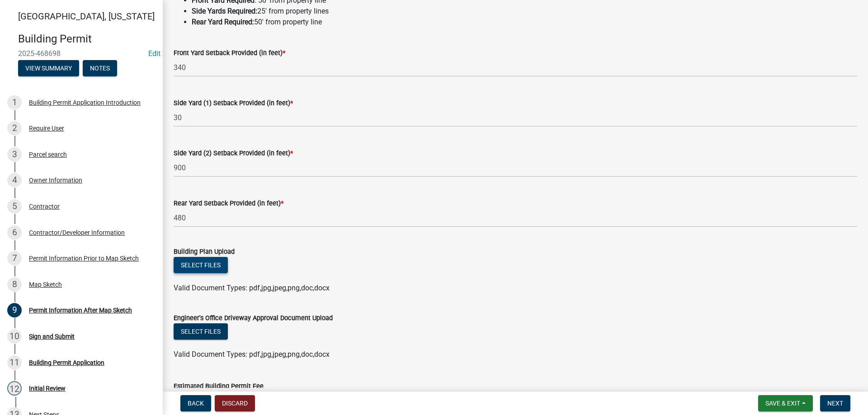
click at [195, 263] on button "Select files" at bounding box center [201, 265] width 54 height 16
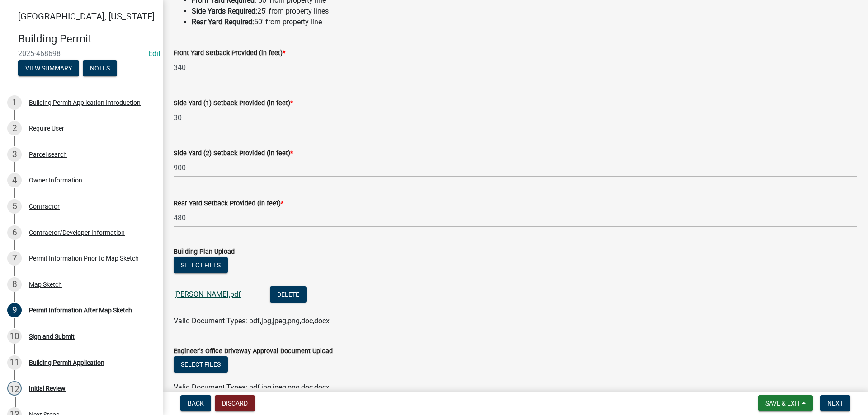
click at [184, 298] on link "[PERSON_NAME].pdf" at bounding box center [207, 294] width 67 height 9
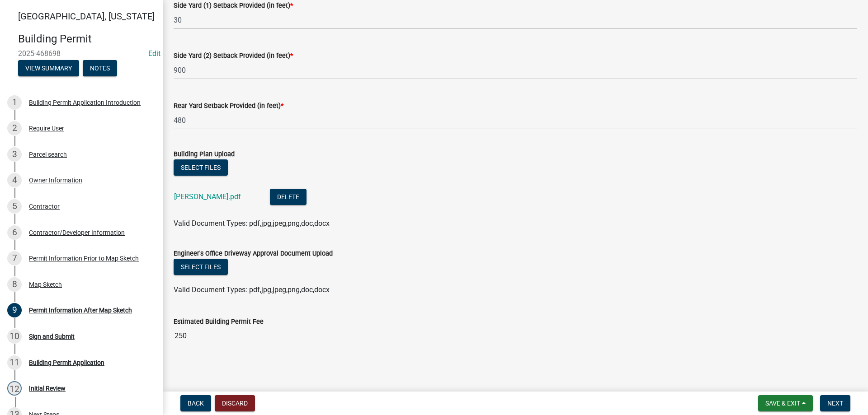
scroll to position [189, 0]
click at [837, 402] on span "Next" at bounding box center [835, 403] width 16 height 7
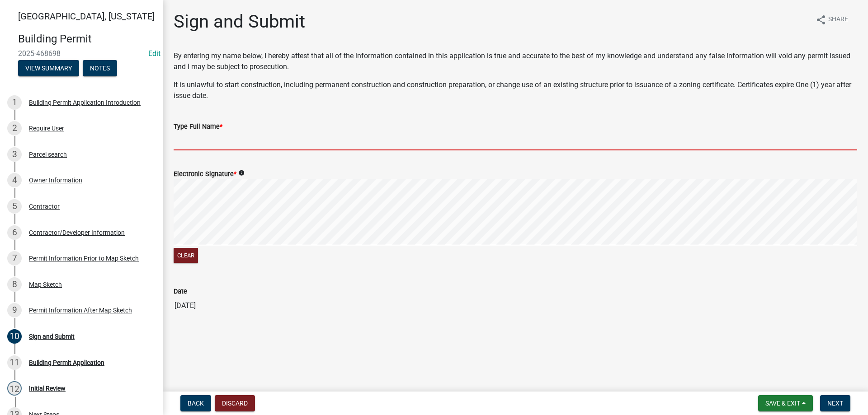
click at [190, 135] on input "Type Full Name *" at bounding box center [516, 141] width 684 height 19
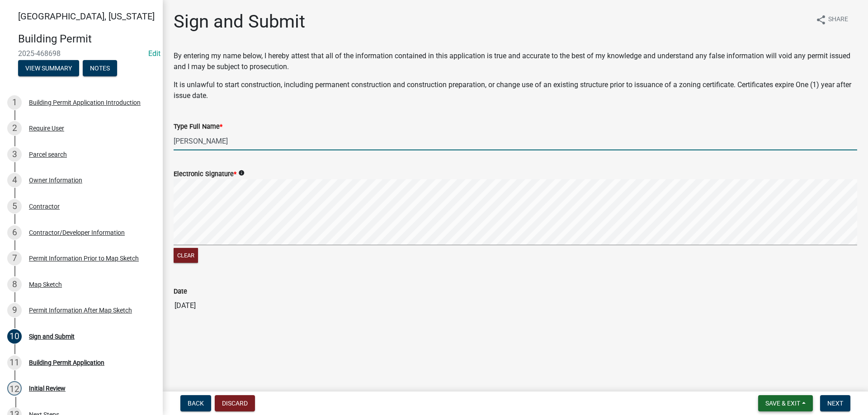
type input "[PERSON_NAME]"
click at [781, 405] on span "Save & Exit" at bounding box center [782, 403] width 35 height 7
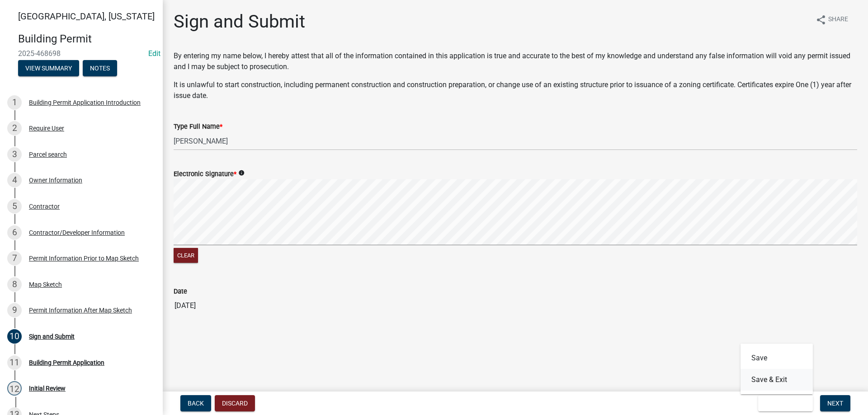
click at [777, 378] on button "Save & Exit" at bounding box center [777, 380] width 72 height 22
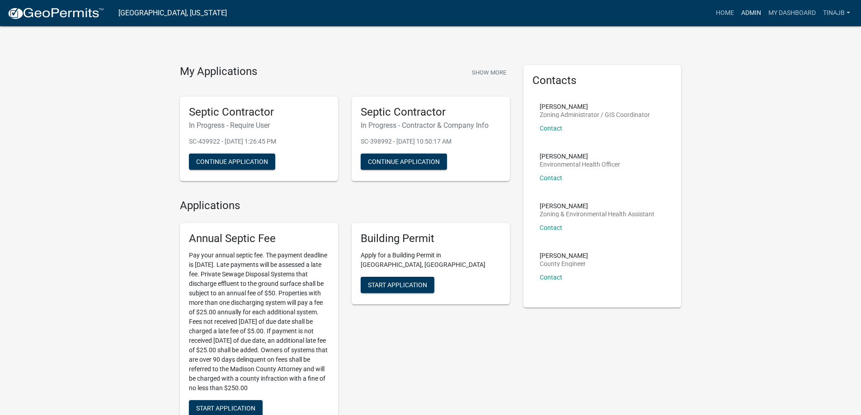
click at [759, 10] on link "Admin" at bounding box center [751, 13] width 27 height 17
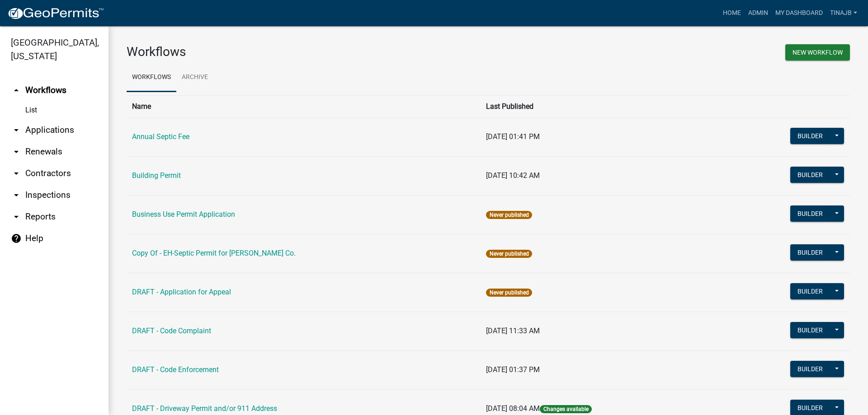
click at [56, 119] on link "arrow_drop_down Applications" at bounding box center [54, 130] width 109 height 22
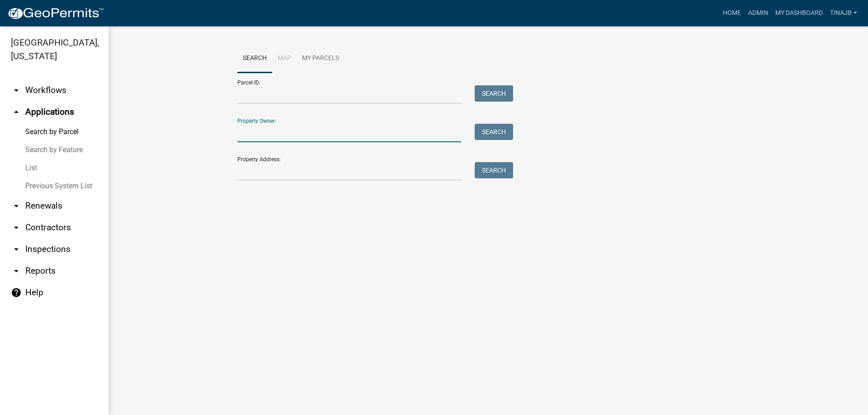
click at [297, 132] on input "Property Owner:" at bounding box center [349, 133] width 224 height 19
type input "[PERSON_NAME]"
click at [485, 127] on button "Search" at bounding box center [494, 132] width 38 height 16
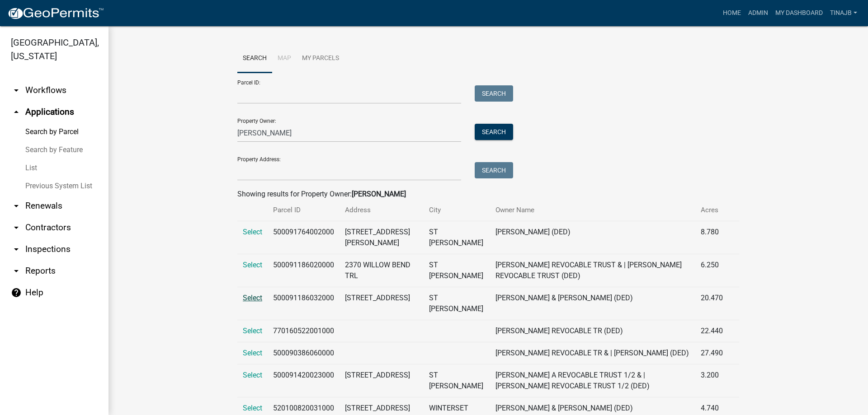
click at [244, 300] on span "Select" at bounding box center [252, 298] width 19 height 9
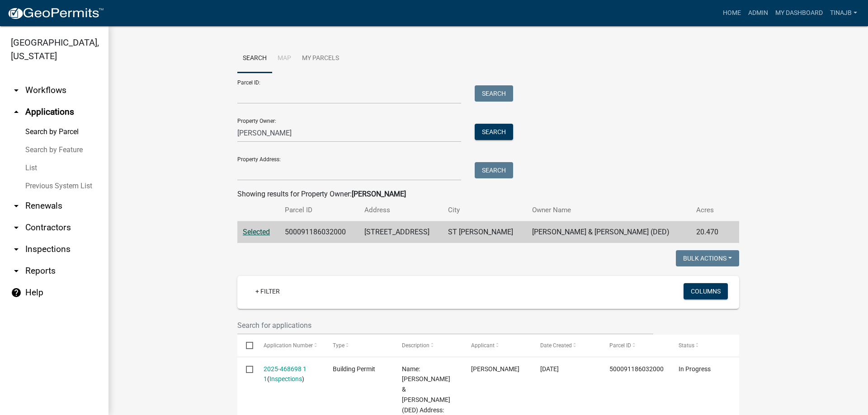
scroll to position [181, 0]
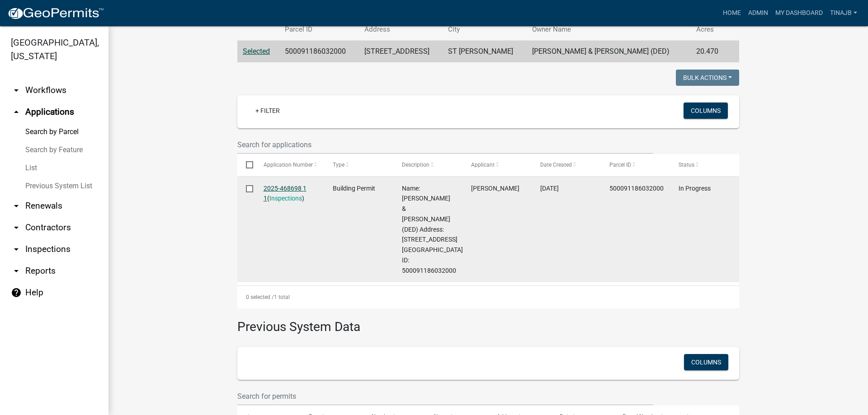
click at [267, 186] on link "2025-468698 1 1" at bounding box center [285, 194] width 43 height 18
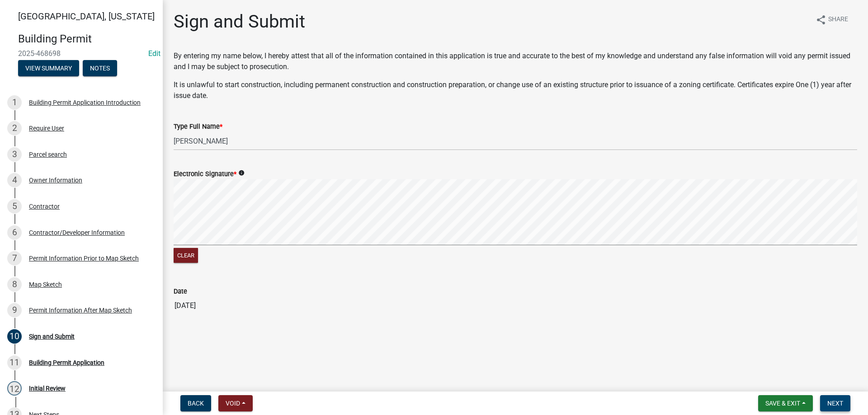
click at [841, 401] on span "Next" at bounding box center [835, 403] width 16 height 7
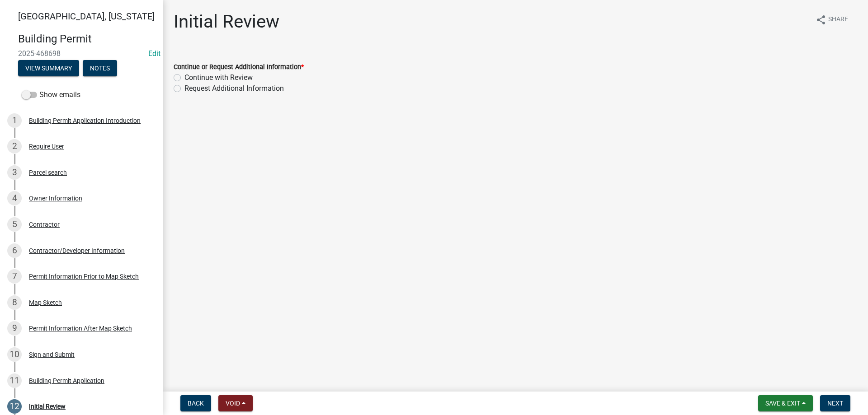
click at [184, 76] on label "Continue with Review" at bounding box center [218, 77] width 68 height 11
click at [184, 76] on input "Continue with Review" at bounding box center [187, 75] width 6 height 6
radio input "true"
click at [837, 402] on span "Next" at bounding box center [835, 403] width 16 height 7
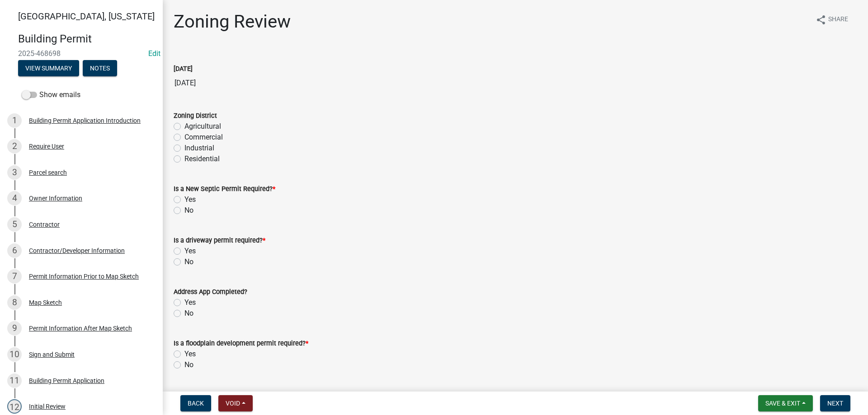
click at [184, 125] on label "Agricultural" at bounding box center [202, 126] width 37 height 11
click at [184, 125] on input "Agricultural" at bounding box center [187, 124] width 6 height 6
radio input "true"
click at [184, 209] on label "No" at bounding box center [188, 210] width 9 height 11
click at [184, 209] on input "No" at bounding box center [187, 208] width 6 height 6
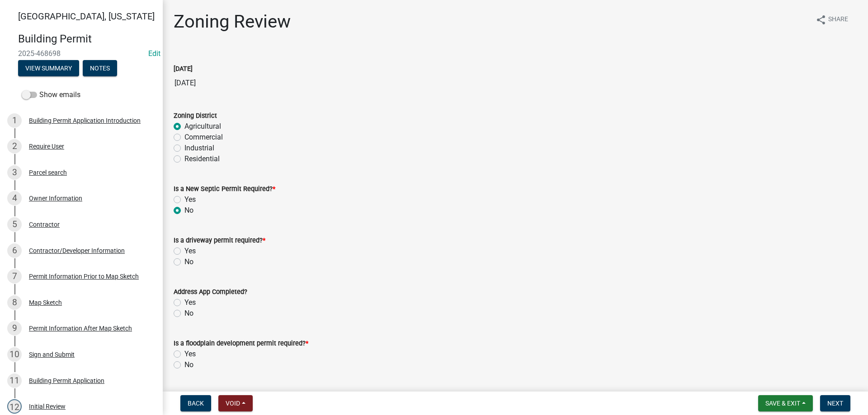
radio input "true"
click at [184, 263] on label "No" at bounding box center [188, 262] width 9 height 11
click at [184, 263] on input "No" at bounding box center [187, 260] width 6 height 6
radio input "true"
click at [184, 303] on label "Yes" at bounding box center [189, 302] width 11 height 11
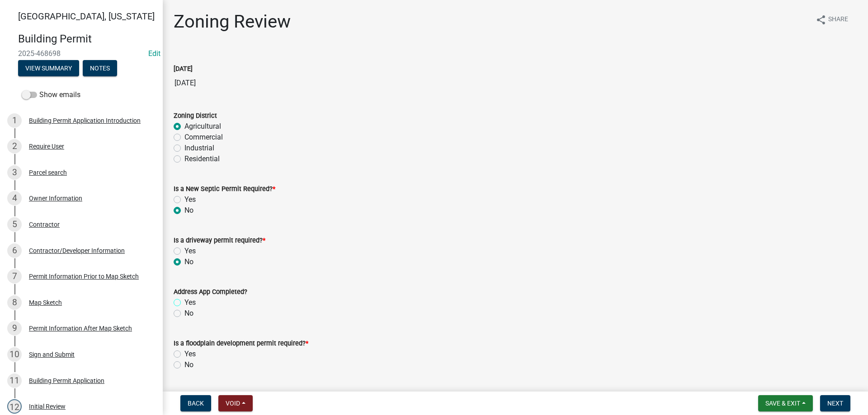
click at [184, 303] on input "Yes" at bounding box center [187, 300] width 6 height 6
radio input "true"
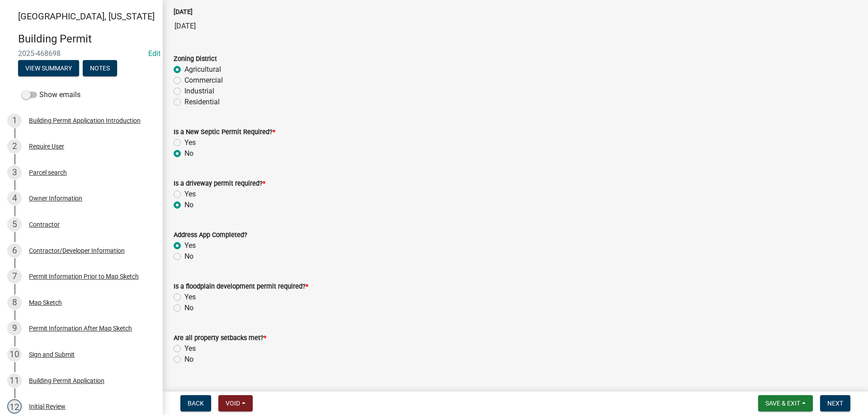
scroll to position [181, 0]
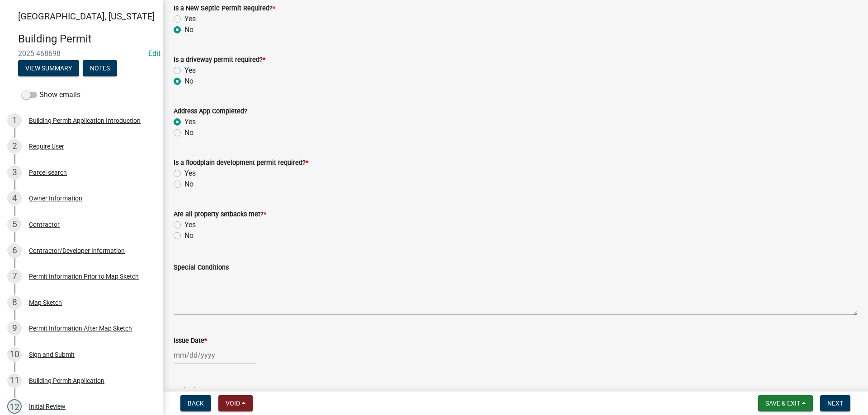
click at [184, 225] on label "Yes" at bounding box center [189, 225] width 11 height 11
click at [184, 225] on input "Yes" at bounding box center [187, 223] width 6 height 6
radio input "true"
click at [184, 184] on label "No" at bounding box center [188, 184] width 9 height 11
click at [184, 184] on input "No" at bounding box center [187, 182] width 6 height 6
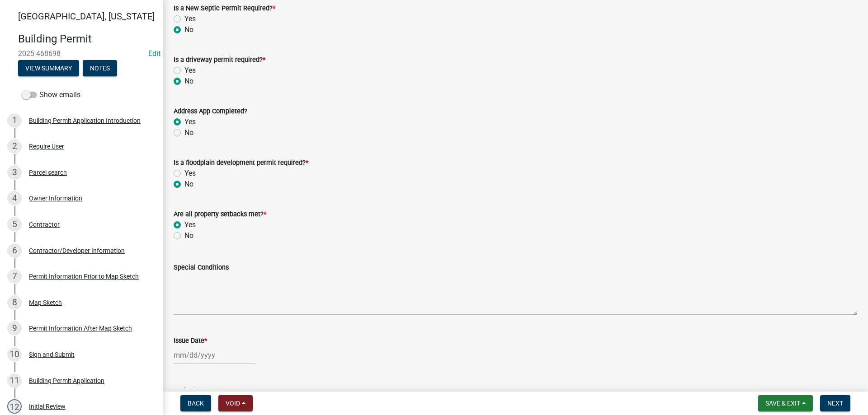
radio input "true"
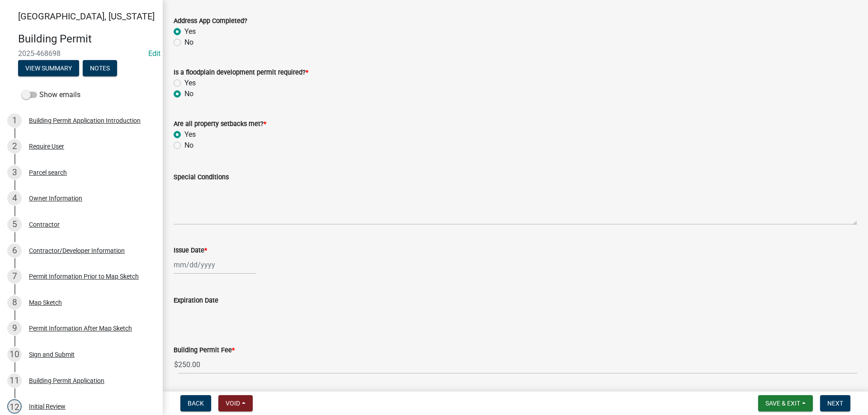
click at [177, 268] on div at bounding box center [215, 265] width 83 height 19
select select "8"
select select "2025"
click at [184, 230] on div "25" at bounding box center [182, 231] width 14 height 14
type input "[DATE]"
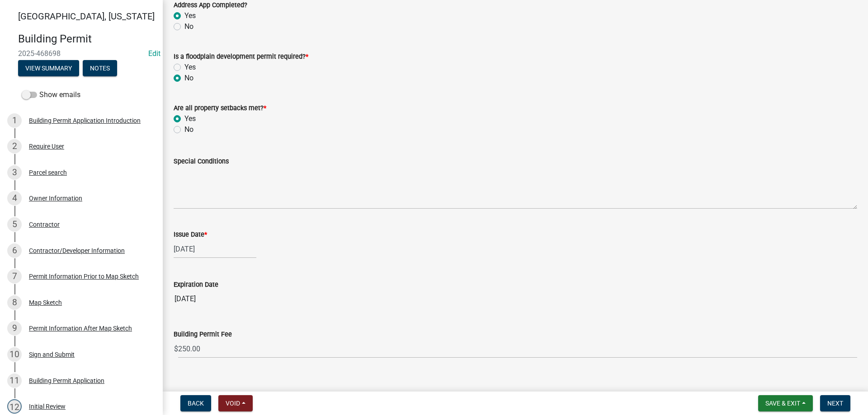
scroll to position [301, 0]
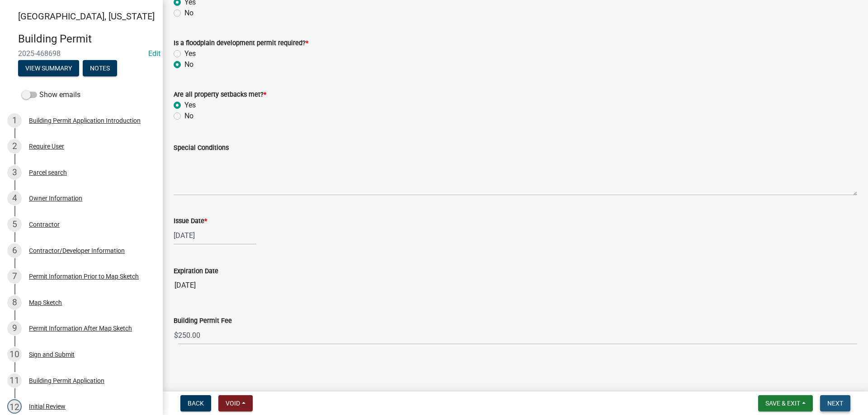
click at [834, 406] on span "Next" at bounding box center [835, 403] width 16 height 7
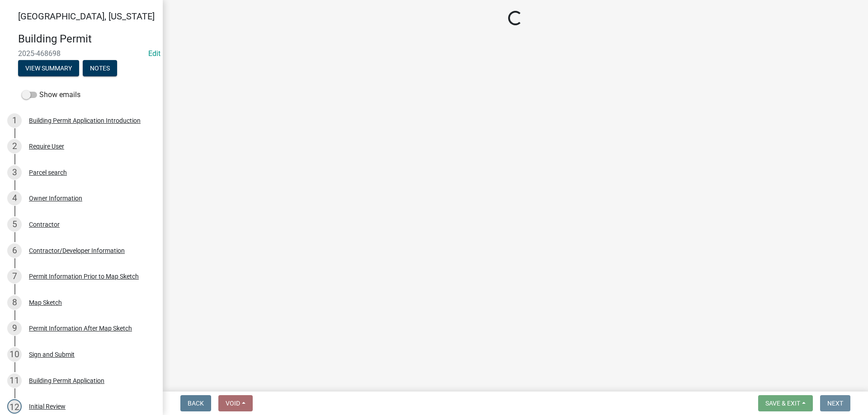
scroll to position [0, 0]
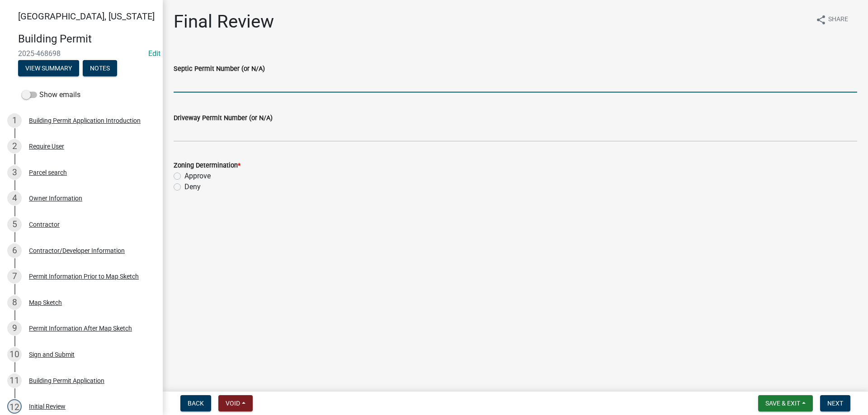
click at [195, 77] on input "Septic Permit Number (or N/A)" at bounding box center [516, 83] width 684 height 19
click at [227, 84] on input "Septic Permit Number (or N/A)" at bounding box center [516, 83] width 684 height 19
click at [201, 85] on input "Septic Permit Number (or N/A)" at bounding box center [516, 83] width 684 height 19
type input "N/A"
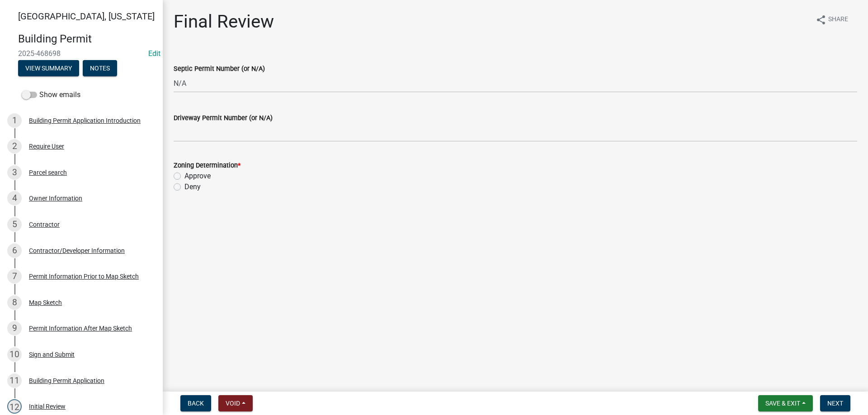
click at [207, 123] on div "Driveway Permit Number (or N/A)" at bounding box center [516, 118] width 684 height 11
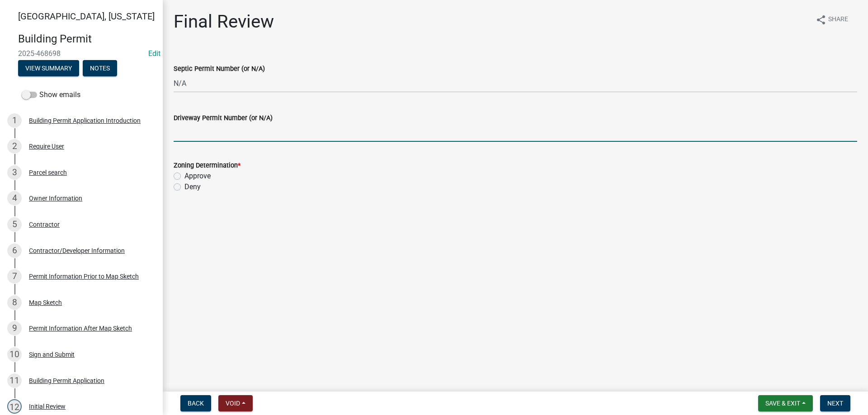
click at [212, 137] on input "Driveway Permit Number (or N/A)" at bounding box center [516, 132] width 684 height 19
type input "N/A"
click at [184, 176] on label "Approve" at bounding box center [197, 176] width 26 height 11
click at [184, 176] on input "Approve" at bounding box center [187, 174] width 6 height 6
radio input "true"
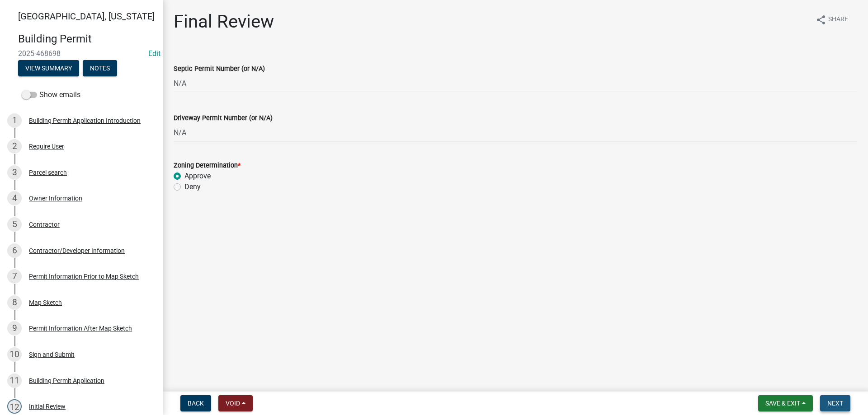
click at [833, 406] on span "Next" at bounding box center [835, 403] width 16 height 7
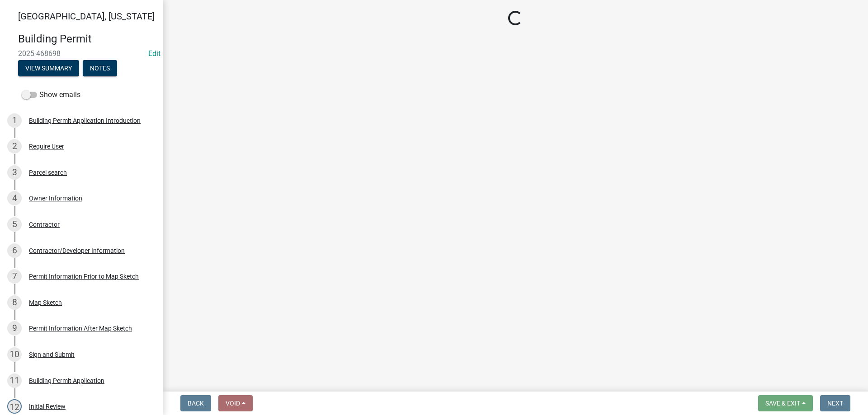
select select "3: 3"
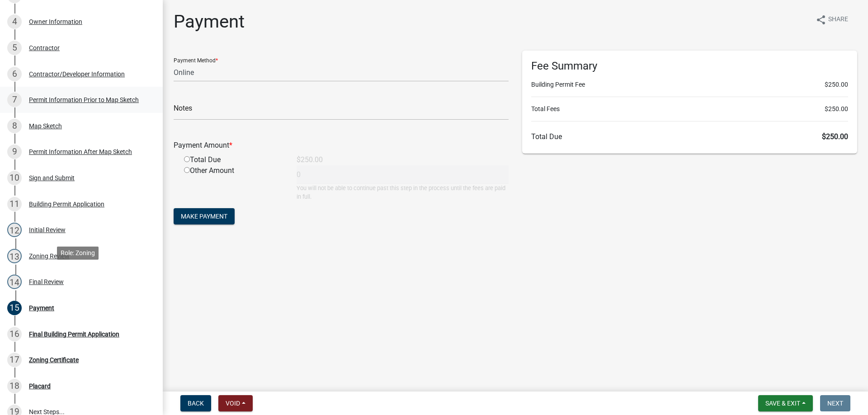
scroll to position [181, 0]
